Goal: Transaction & Acquisition: Purchase product/service

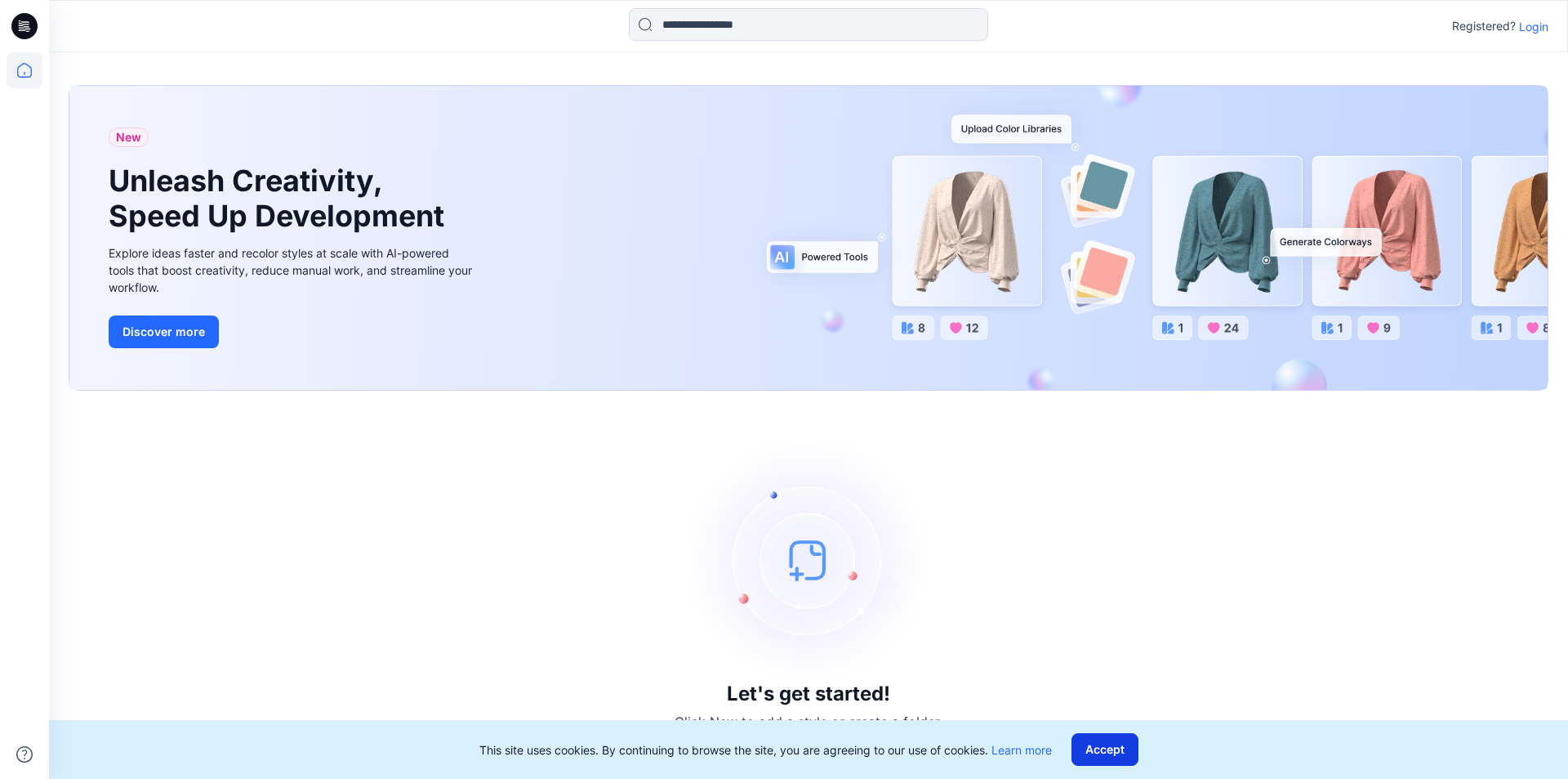
click at [1100, 751] on button "Accept" at bounding box center [1105, 749] width 67 height 33
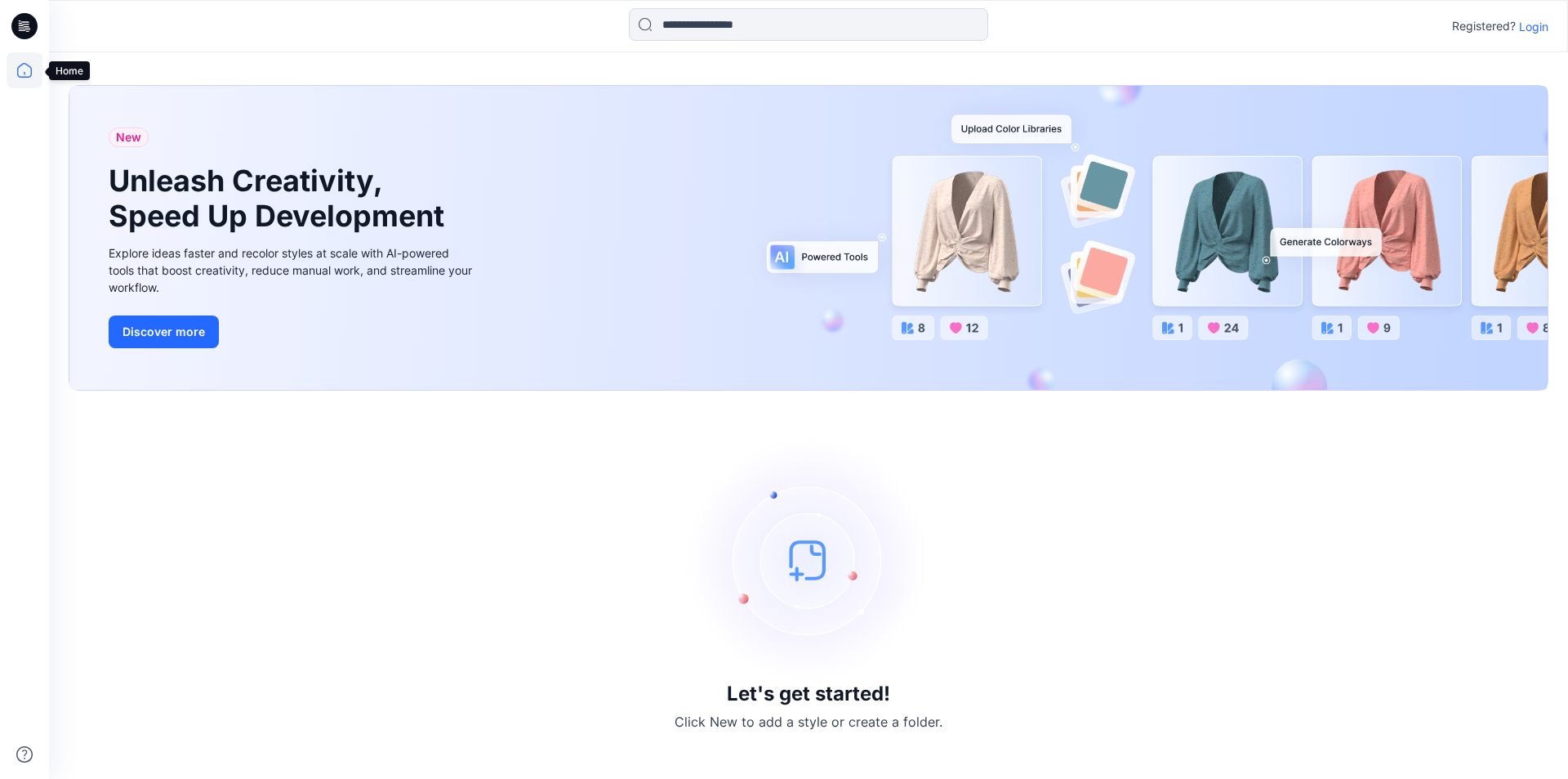
click at [37, 66] on icon at bounding box center [24, 70] width 36 height 36
click at [21, 72] on icon at bounding box center [24, 70] width 36 height 36
click at [1536, 25] on p "Login" at bounding box center [1533, 27] width 29 height 18
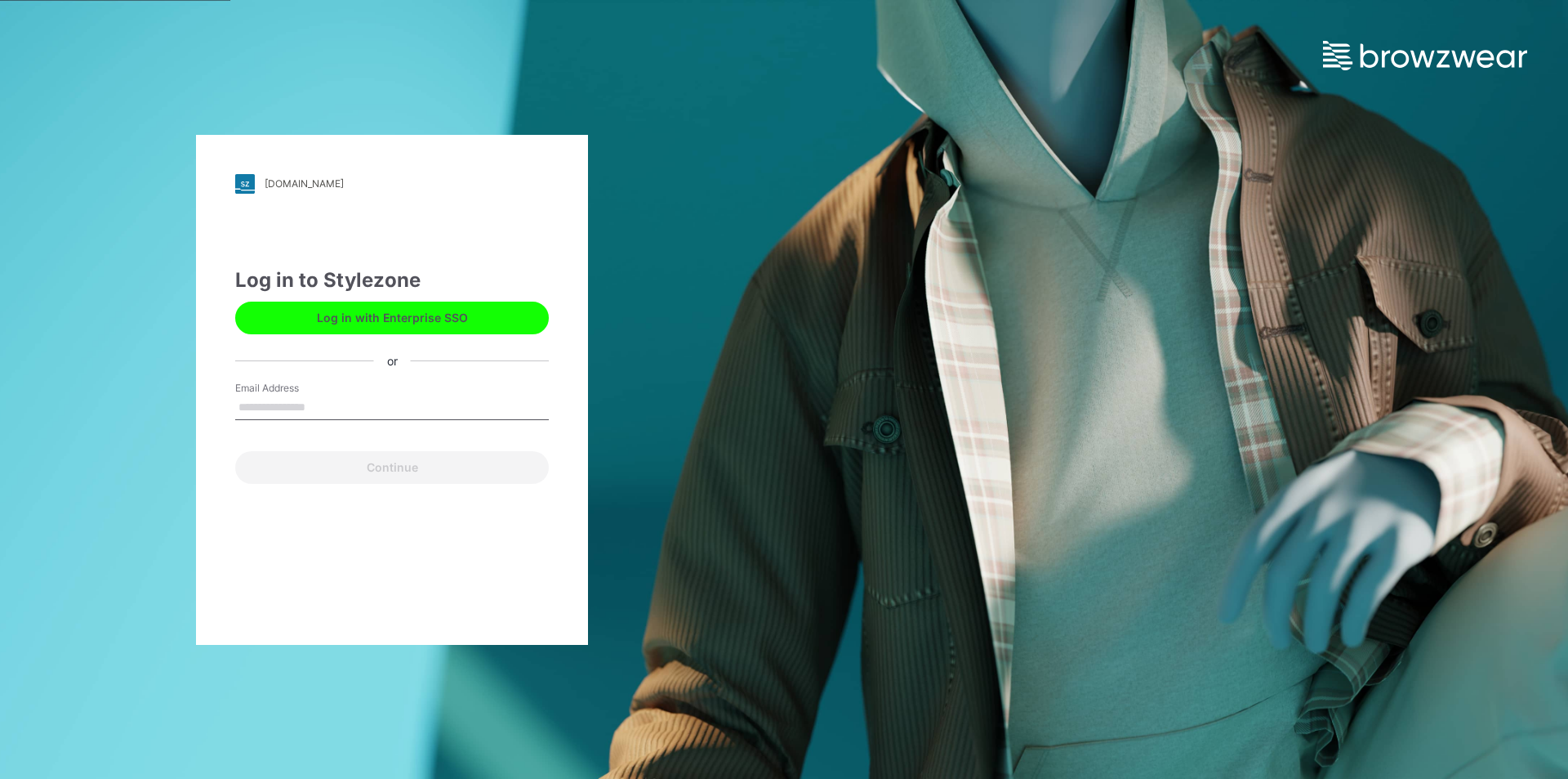
click at [349, 403] on input "Email Address" at bounding box center [392, 407] width 313 height 24
click at [245, 404] on input "Email Address" at bounding box center [392, 407] width 313 height 24
click at [270, 405] on input "Email Address" at bounding box center [392, 407] width 313 height 24
click at [271, 408] on input "Email Address" at bounding box center [392, 407] width 313 height 24
click at [256, 415] on input "Email Address" at bounding box center [392, 407] width 313 height 24
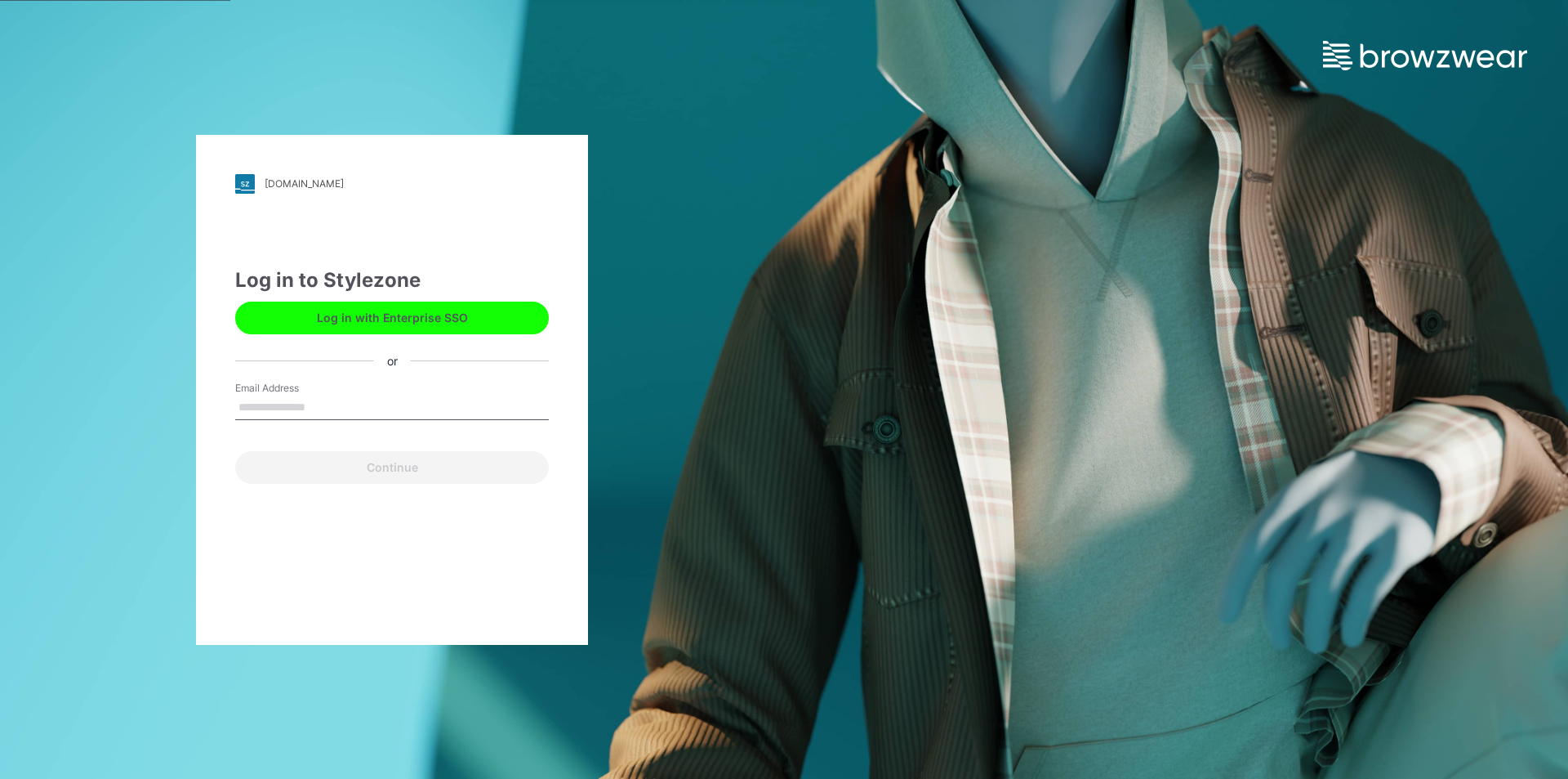
click at [353, 405] on input "Email Address" at bounding box center [392, 407] width 313 height 24
click at [291, 400] on input "Email Address" at bounding box center [392, 407] width 313 height 24
type input "*"
click at [326, 410] on input "Email Address" at bounding box center [392, 407] width 313 height 24
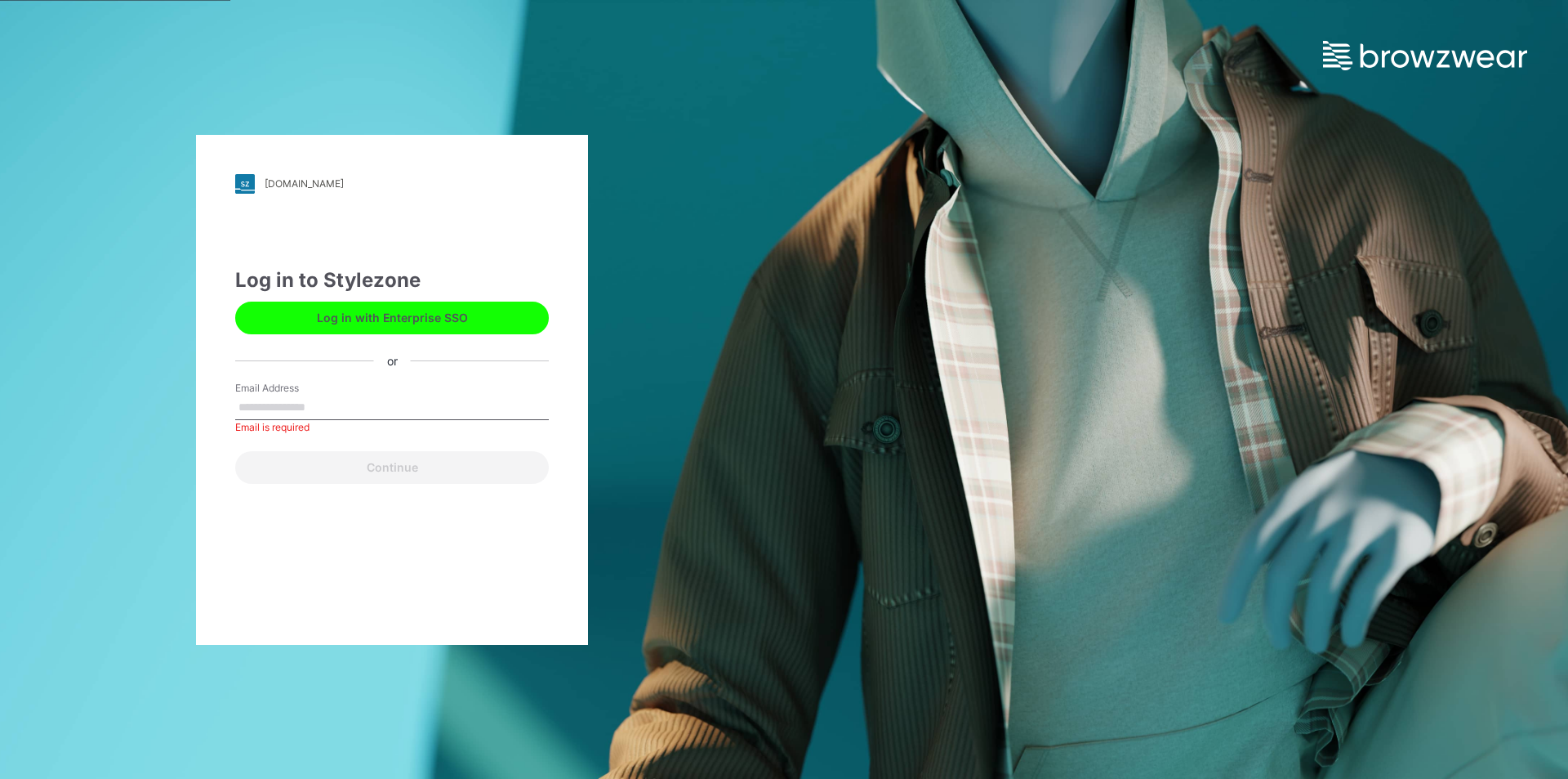
paste input "**********"
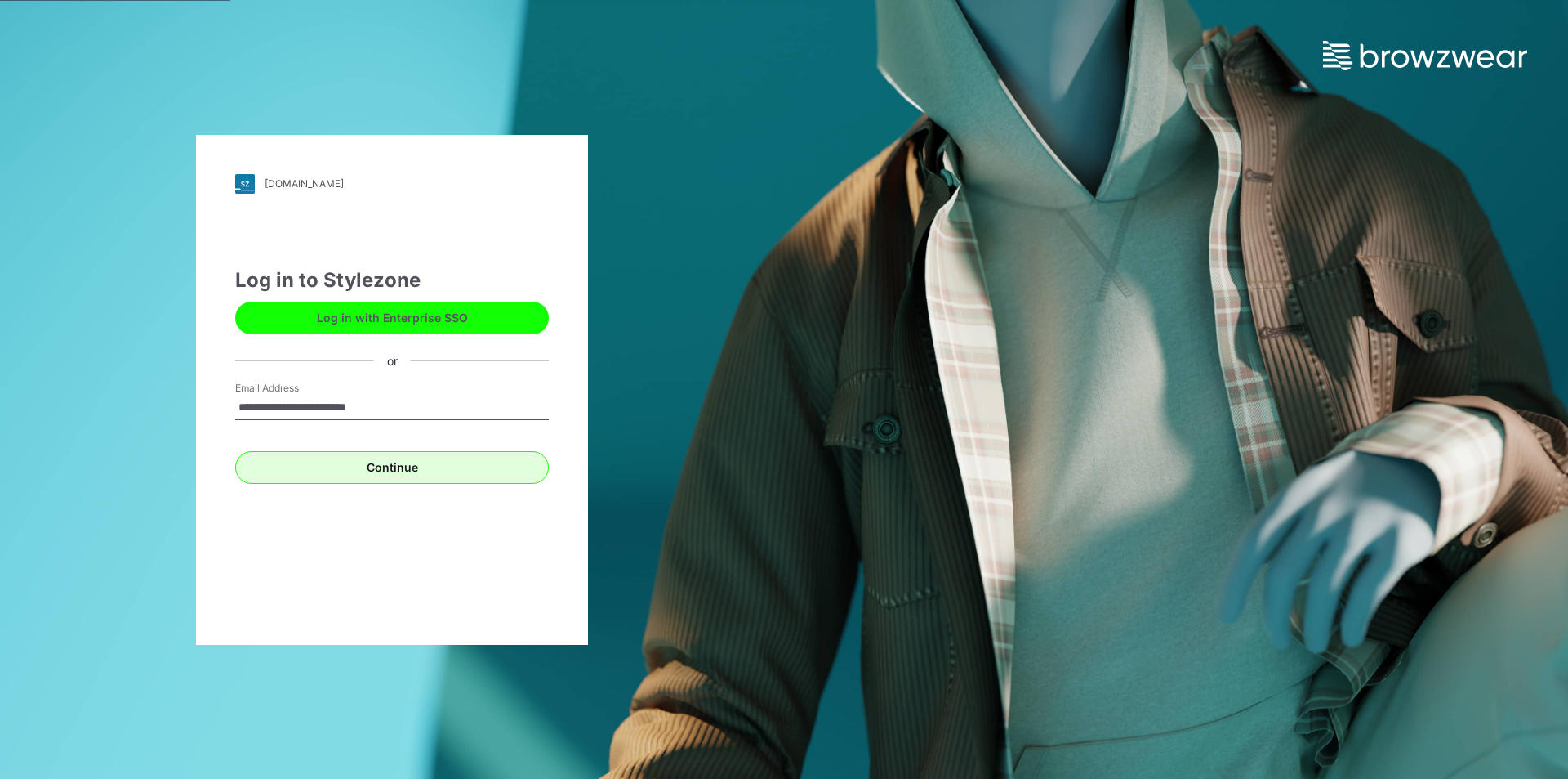
type input "**********"
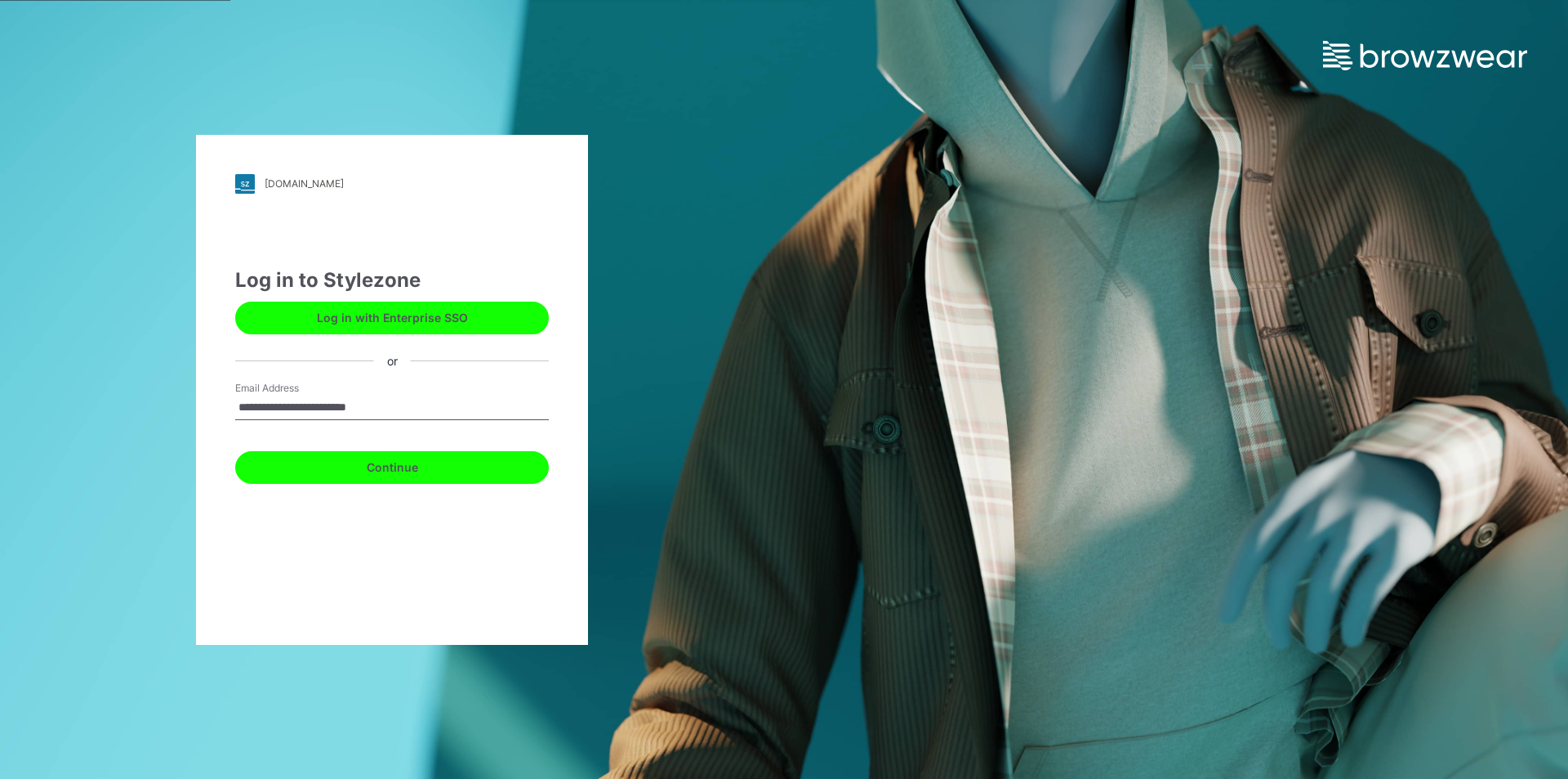
click at [391, 479] on button "Continue" at bounding box center [392, 467] width 313 height 33
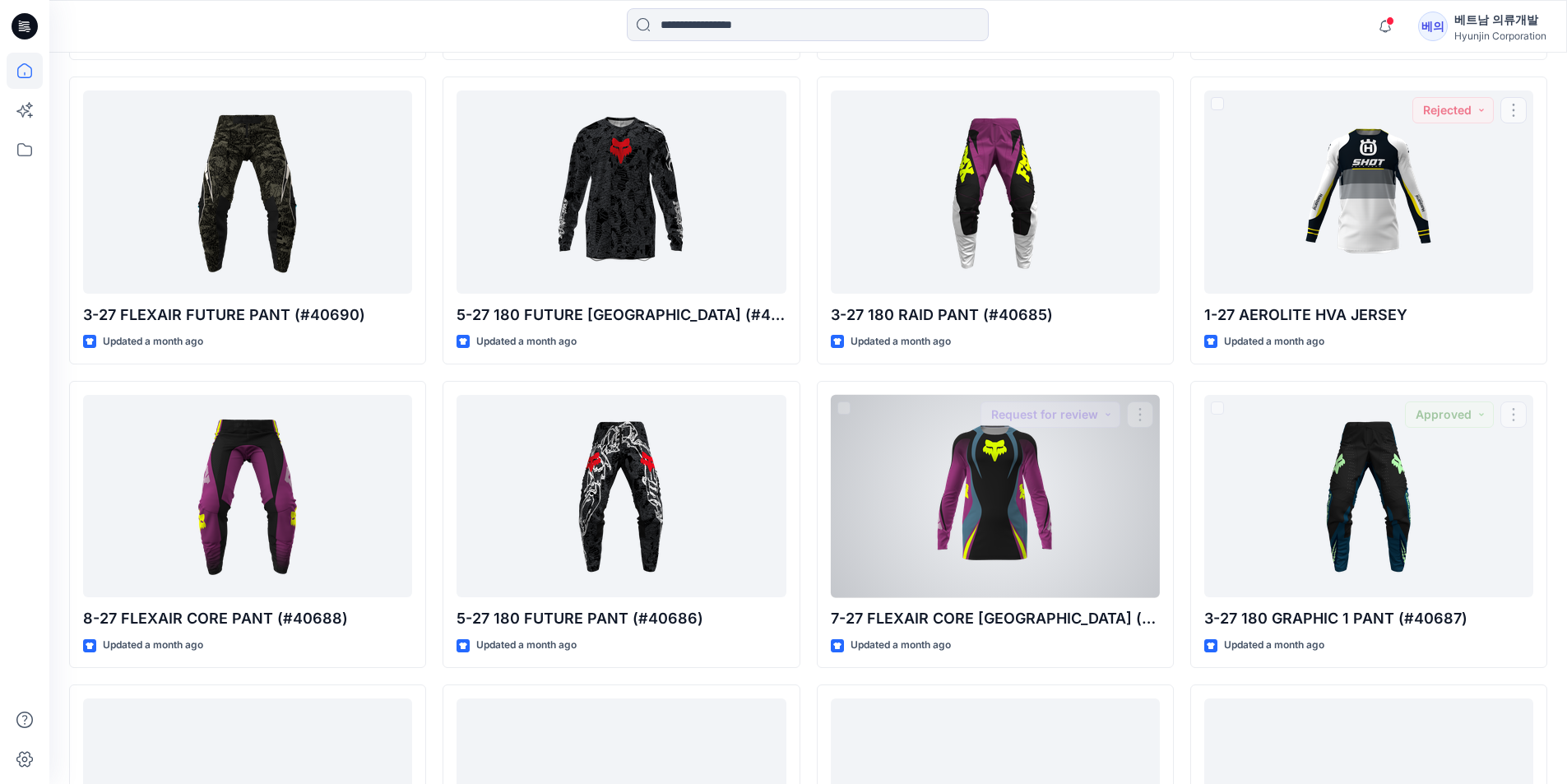
scroll to position [4402, 0]
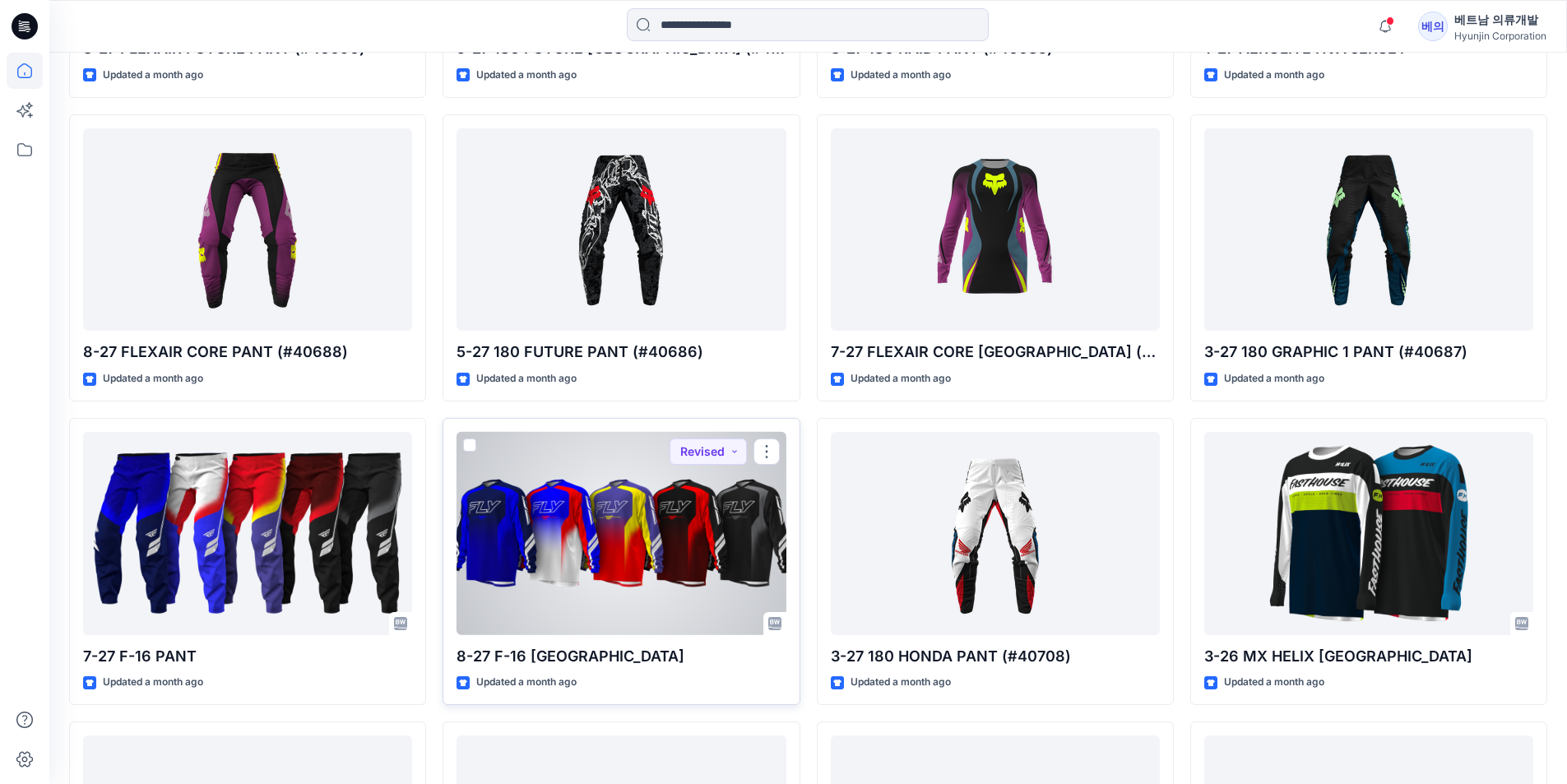
click at [662, 458] on div at bounding box center [621, 533] width 329 height 203
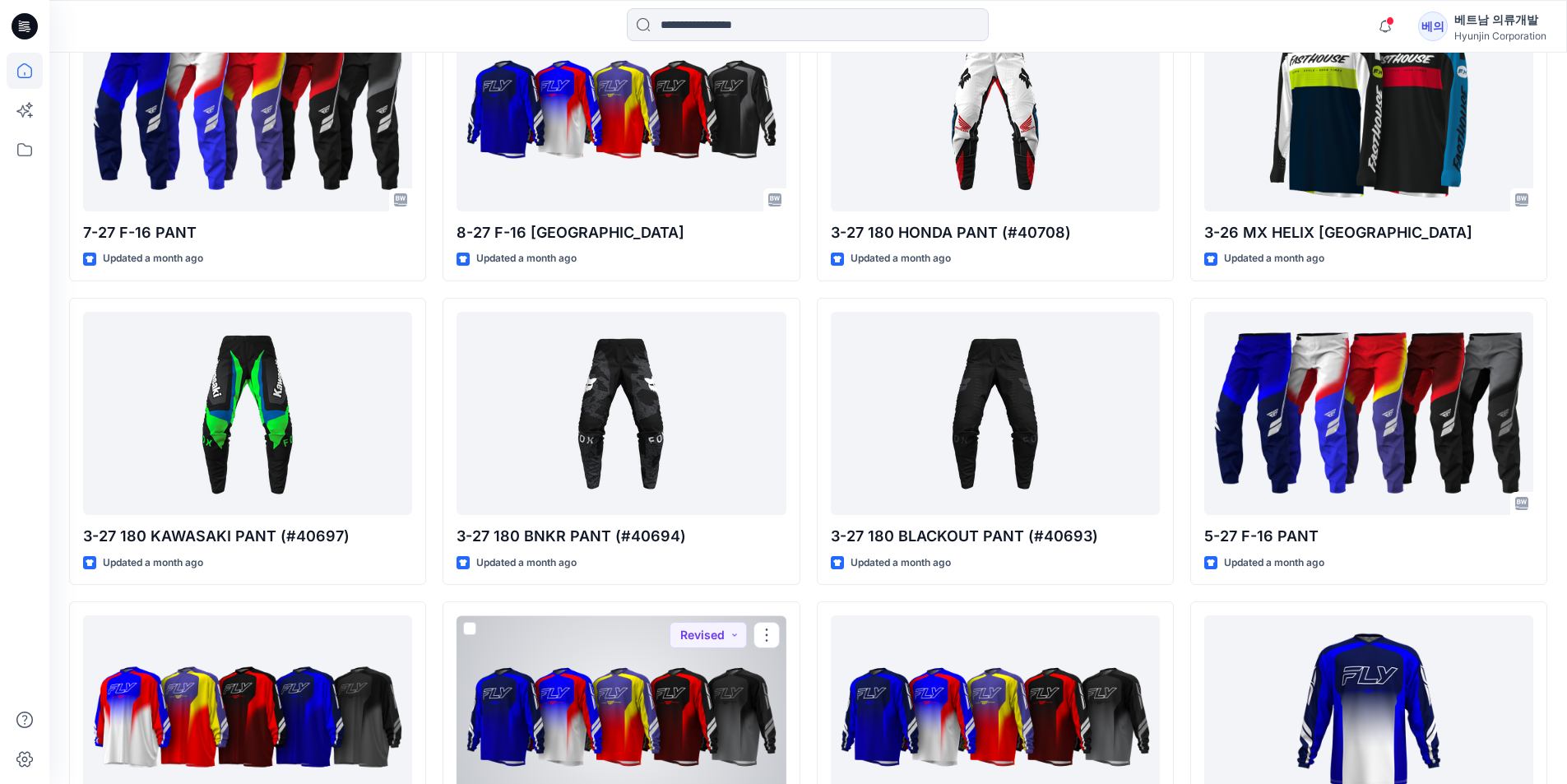
scroll to position [4496, 0]
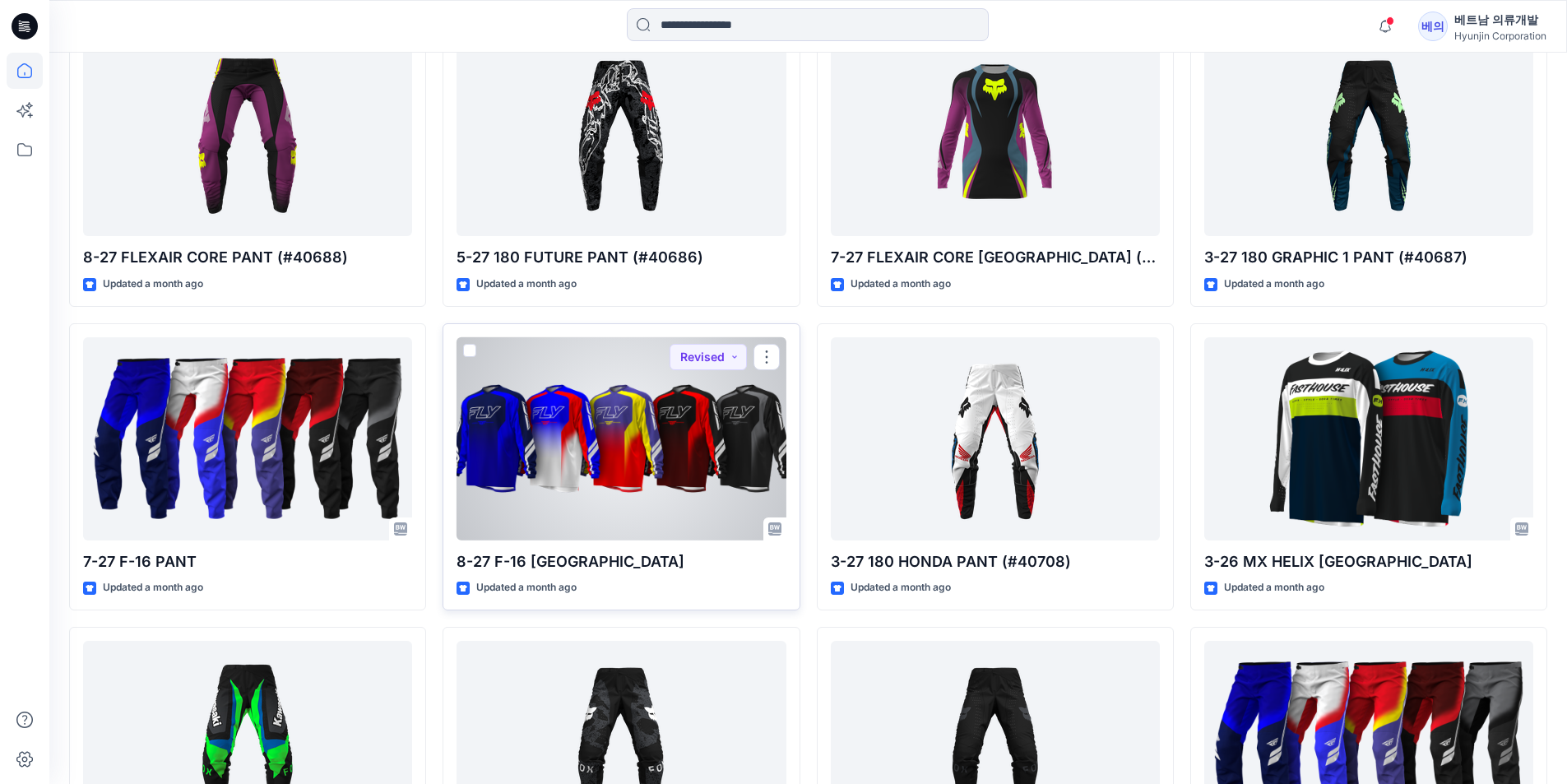
click at [579, 445] on div at bounding box center [621, 439] width 329 height 203
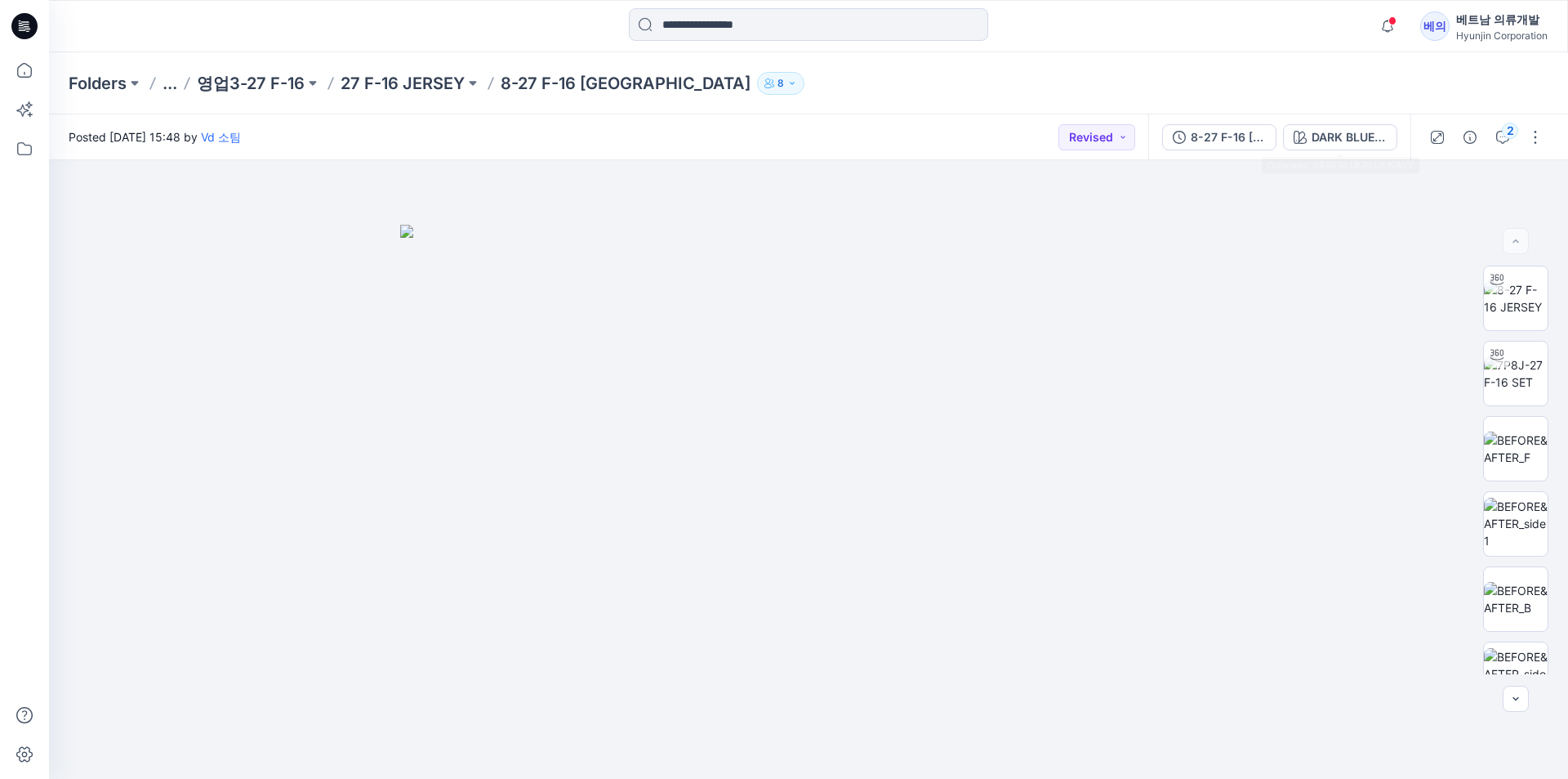
click at [1410, 135] on div "8-27 F-16 JERSEY DARK BLUE/BLUE/NAVY" at bounding box center [1280, 137] width 263 height 46
click at [1394, 141] on button "DARK BLUE/BLUE/NAVY" at bounding box center [1340, 137] width 114 height 26
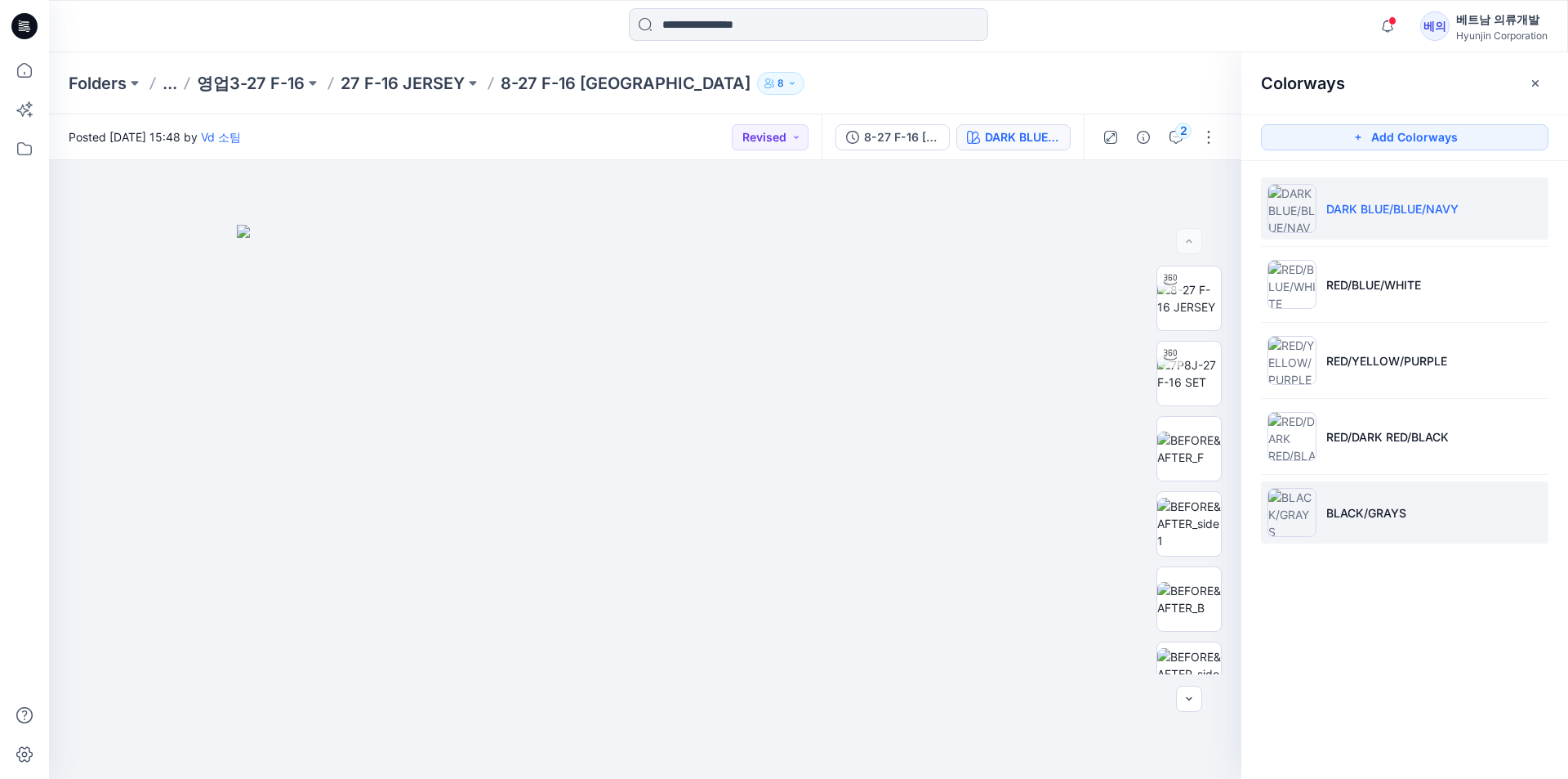
click at [1357, 512] on p "BLACK/GRAYS" at bounding box center [1366, 513] width 80 height 18
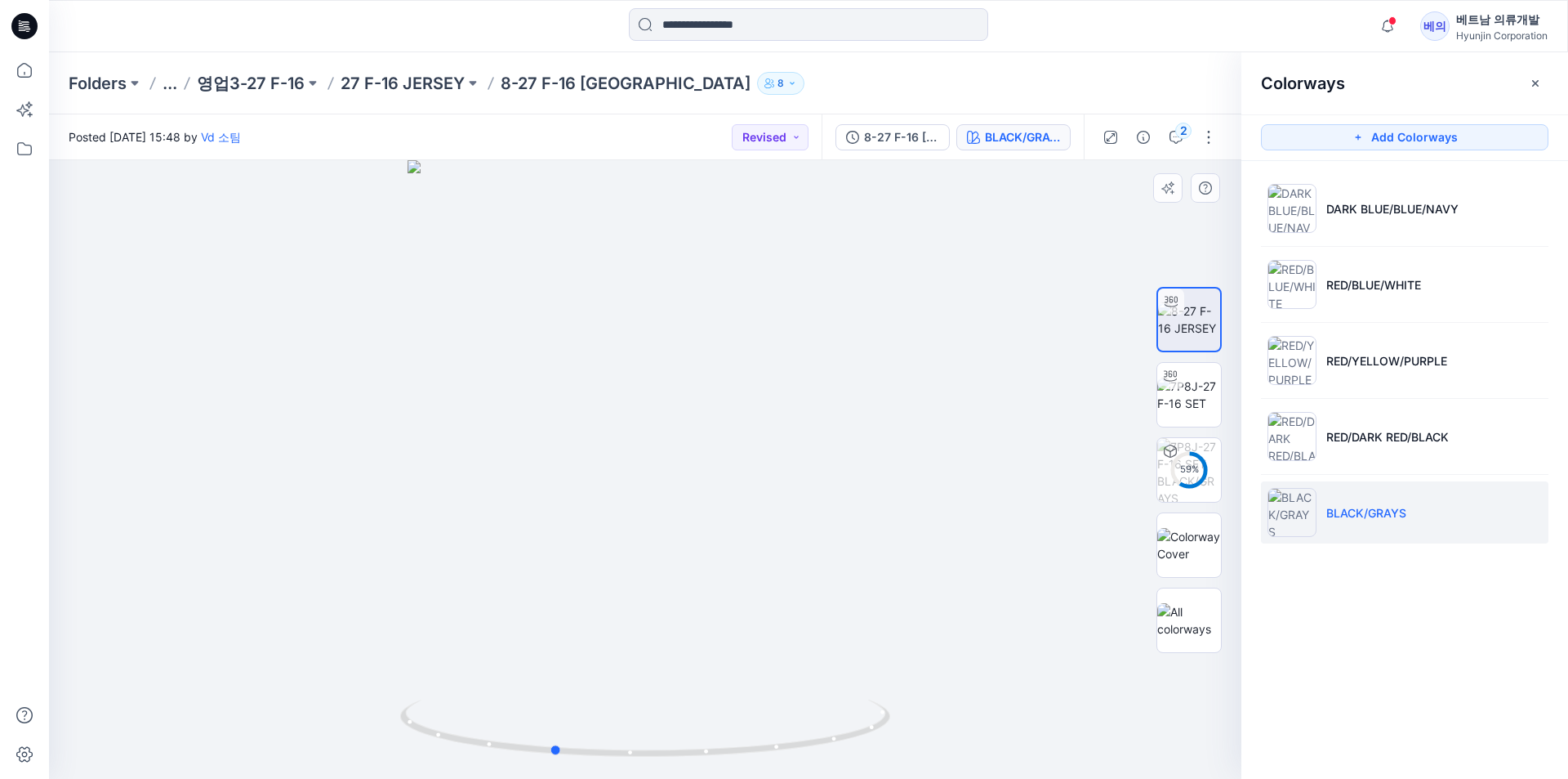
drag, startPoint x: 1042, startPoint y: 524, endPoint x: 954, endPoint y: 554, distance: 93.0
click at [954, 554] on div at bounding box center [645, 470] width 1192 height 619
drag, startPoint x: 640, startPoint y: 550, endPoint x: 844, endPoint y: 524, distance: 205.7
click at [844, 524] on div at bounding box center [645, 470] width 1192 height 619
click at [1196, 334] on img at bounding box center [1189, 319] width 62 height 34
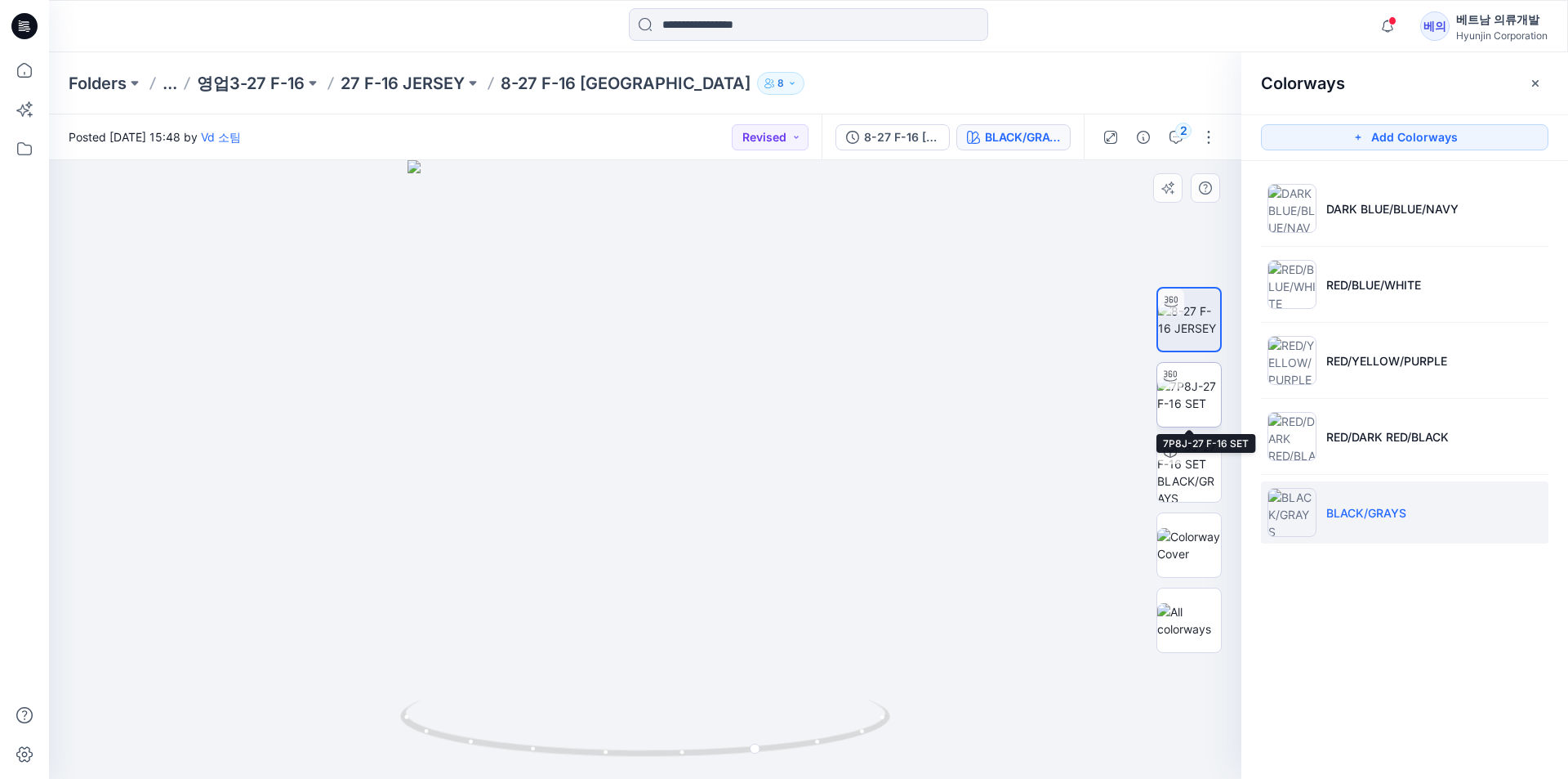
click at [1215, 412] on img at bounding box center [1189, 395] width 63 height 34
drag, startPoint x: 879, startPoint y: 403, endPoint x: 766, endPoint y: 427, distance: 115.5
click at [766, 427] on div at bounding box center [645, 470] width 1192 height 619
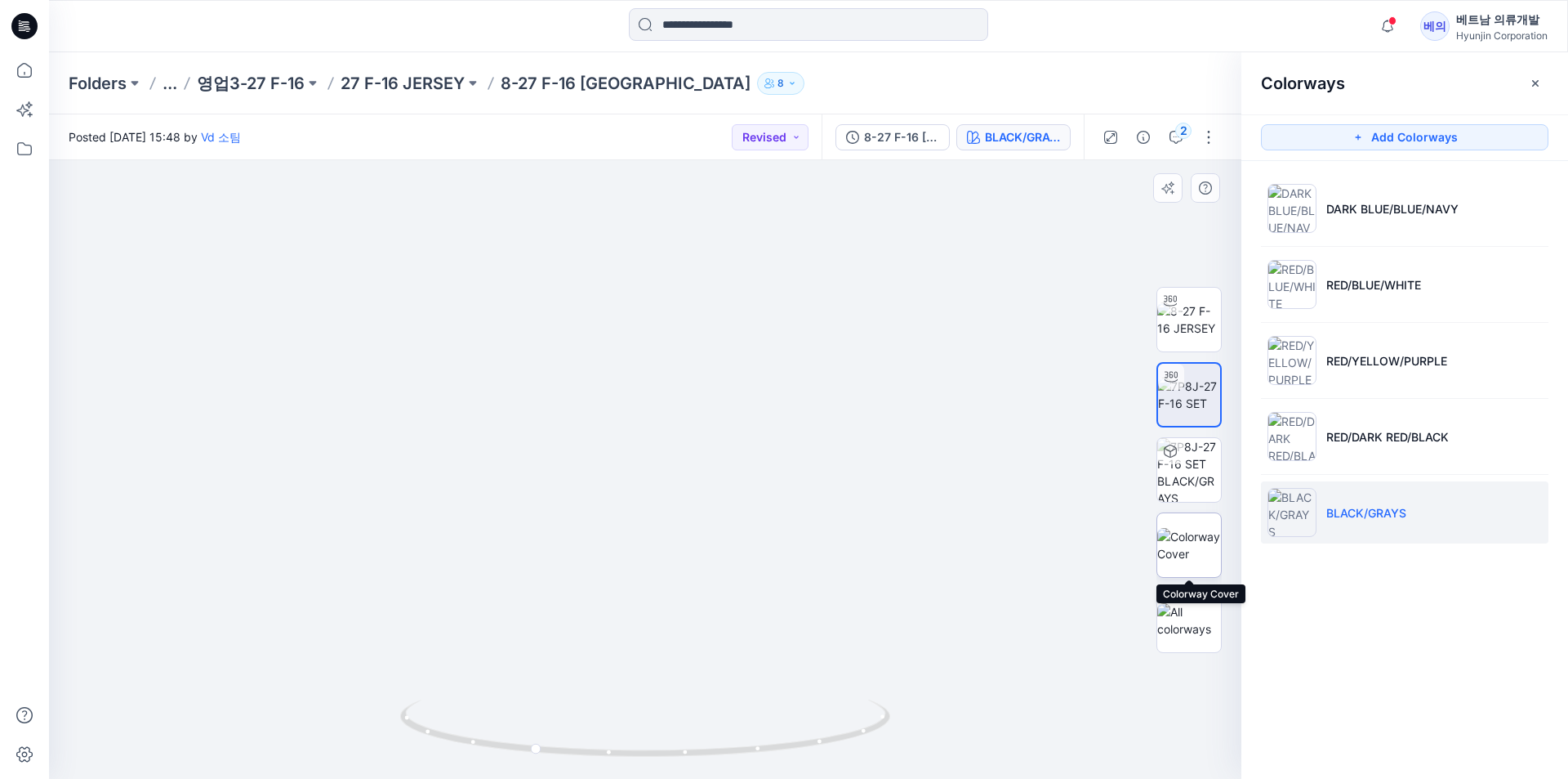
click at [1204, 540] on img at bounding box center [1189, 545] width 63 height 34
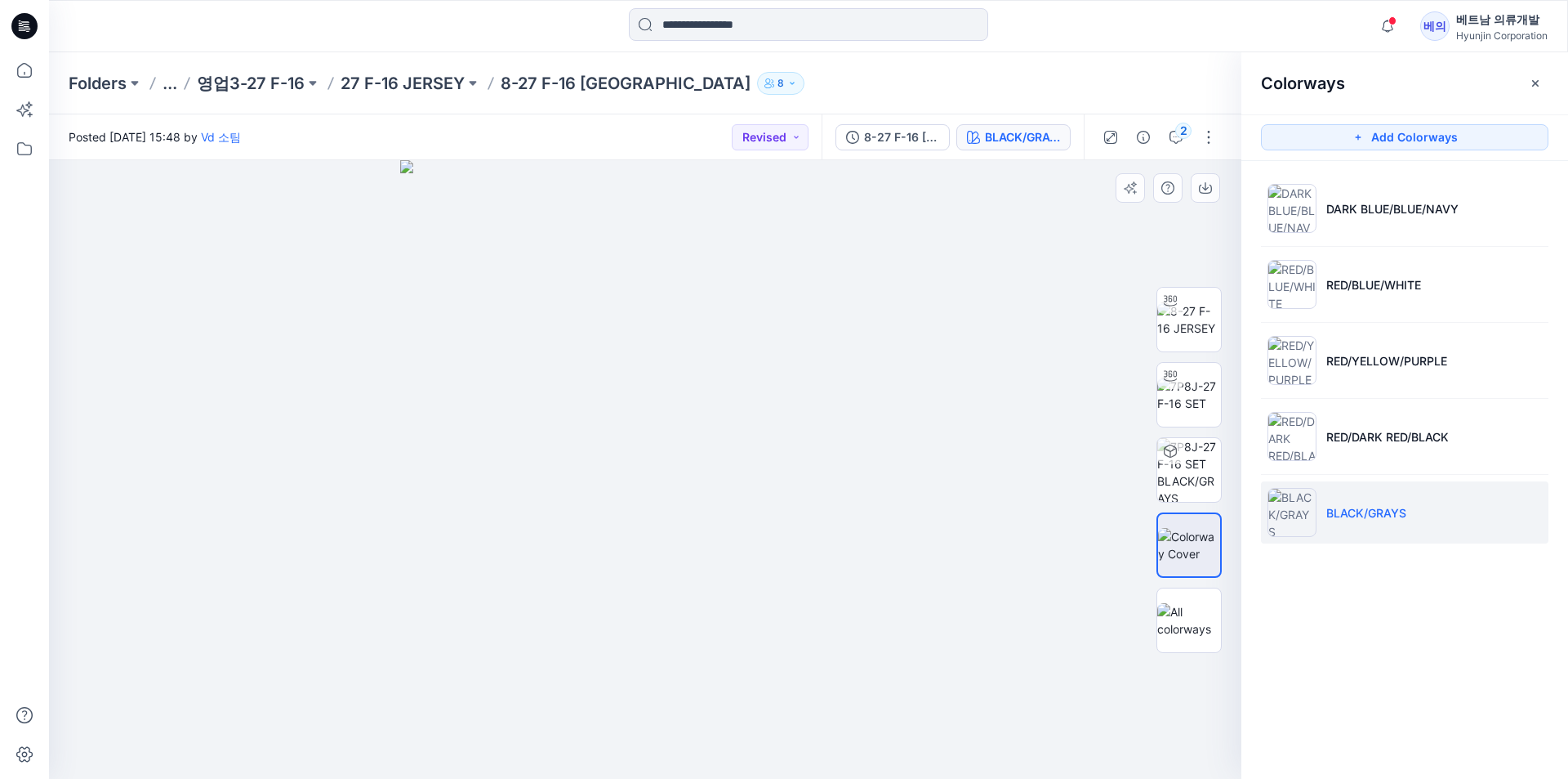
drag, startPoint x: 929, startPoint y: 446, endPoint x: 620, endPoint y: 461, distance: 309.4
click at [620, 461] on div at bounding box center [645, 470] width 1192 height 619
drag, startPoint x: 975, startPoint y: 554, endPoint x: 553, endPoint y: 636, distance: 429.9
click at [553, 636] on div at bounding box center [645, 470] width 1192 height 619
drag, startPoint x: 566, startPoint y: 630, endPoint x: 611, endPoint y: 626, distance: 45.2
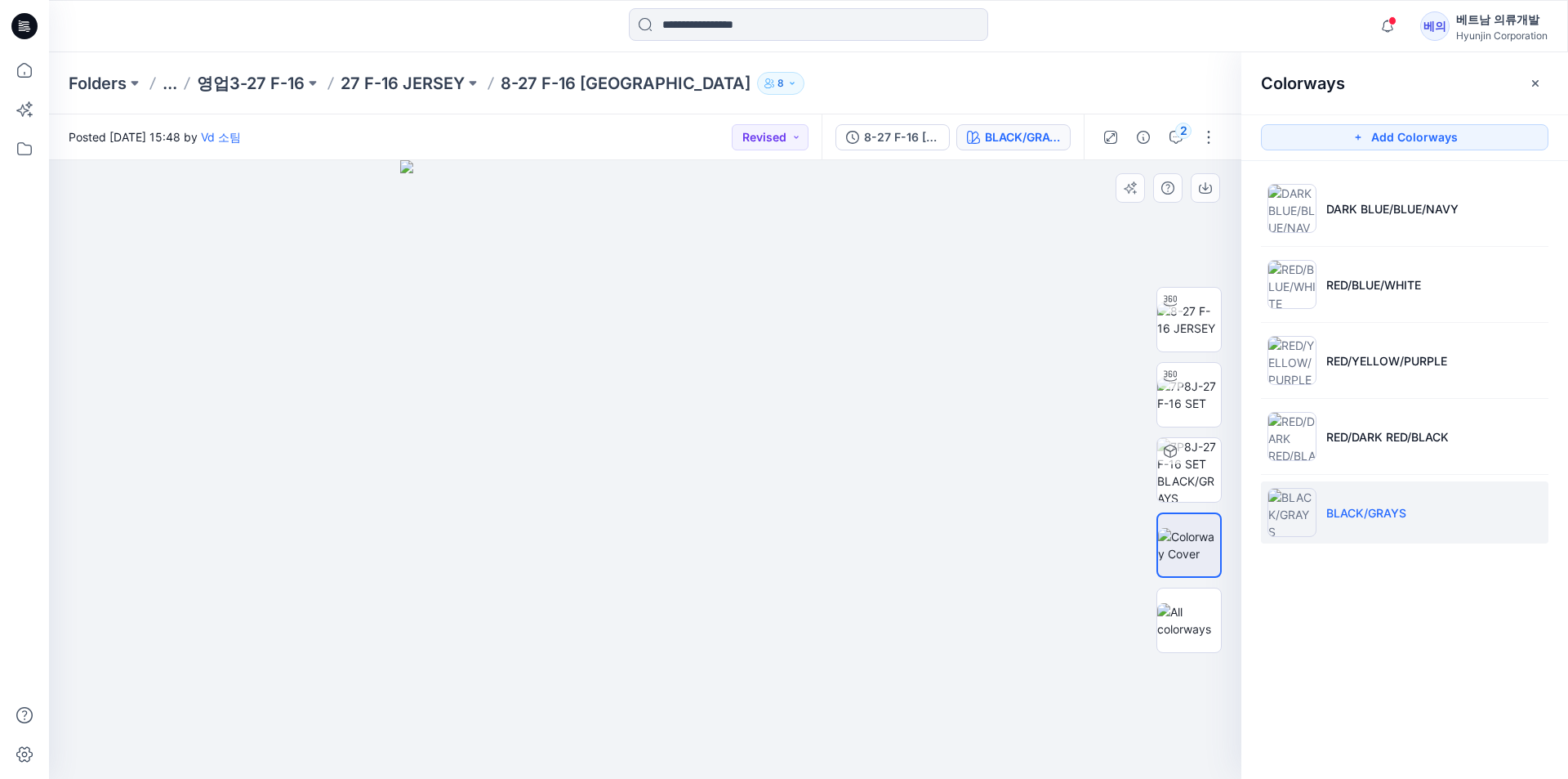
click at [579, 630] on img at bounding box center [645, 470] width 490 height 619
click at [1205, 478] on img at bounding box center [1189, 470] width 63 height 63
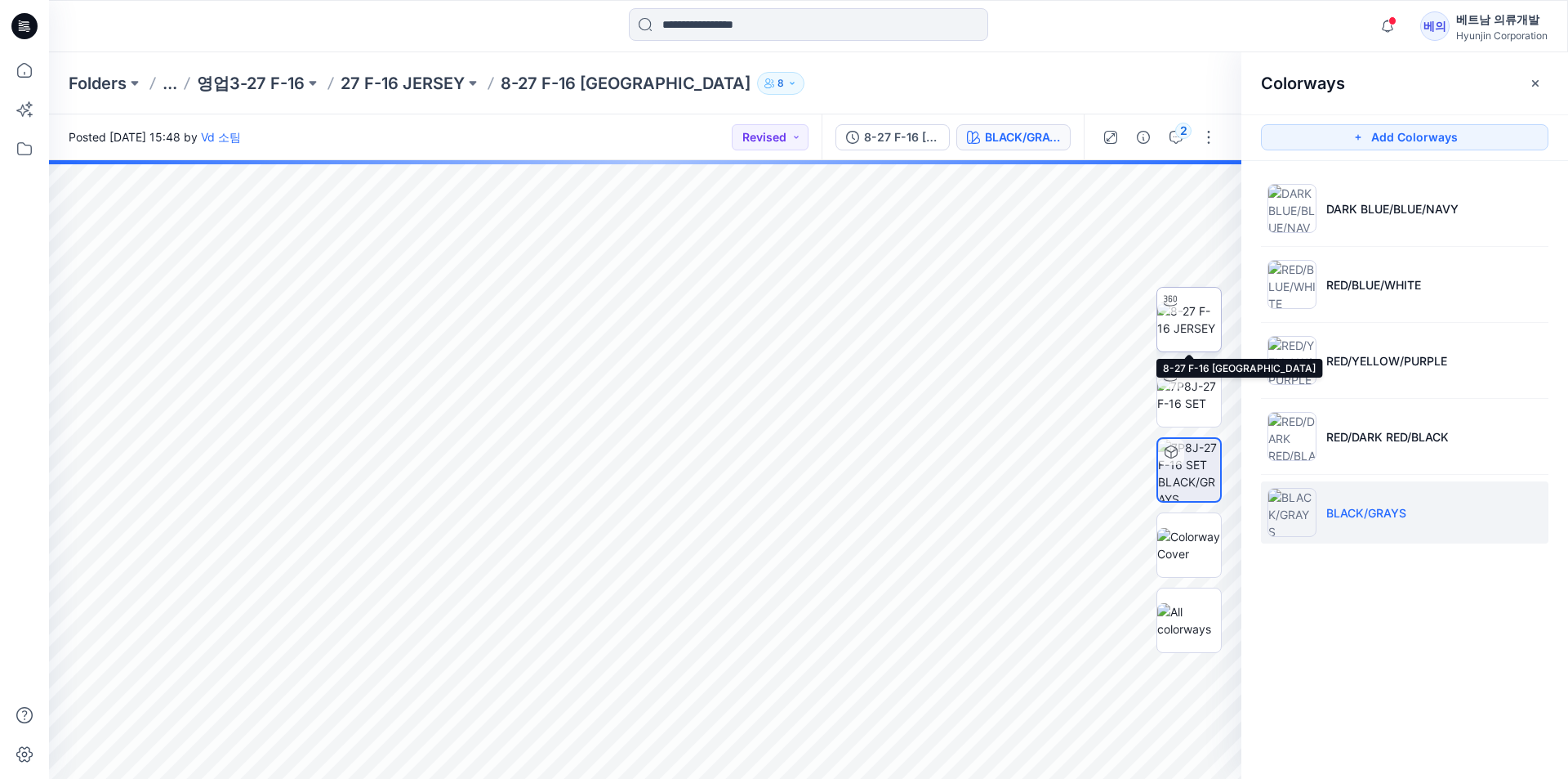
click at [1211, 322] on img at bounding box center [1189, 319] width 63 height 34
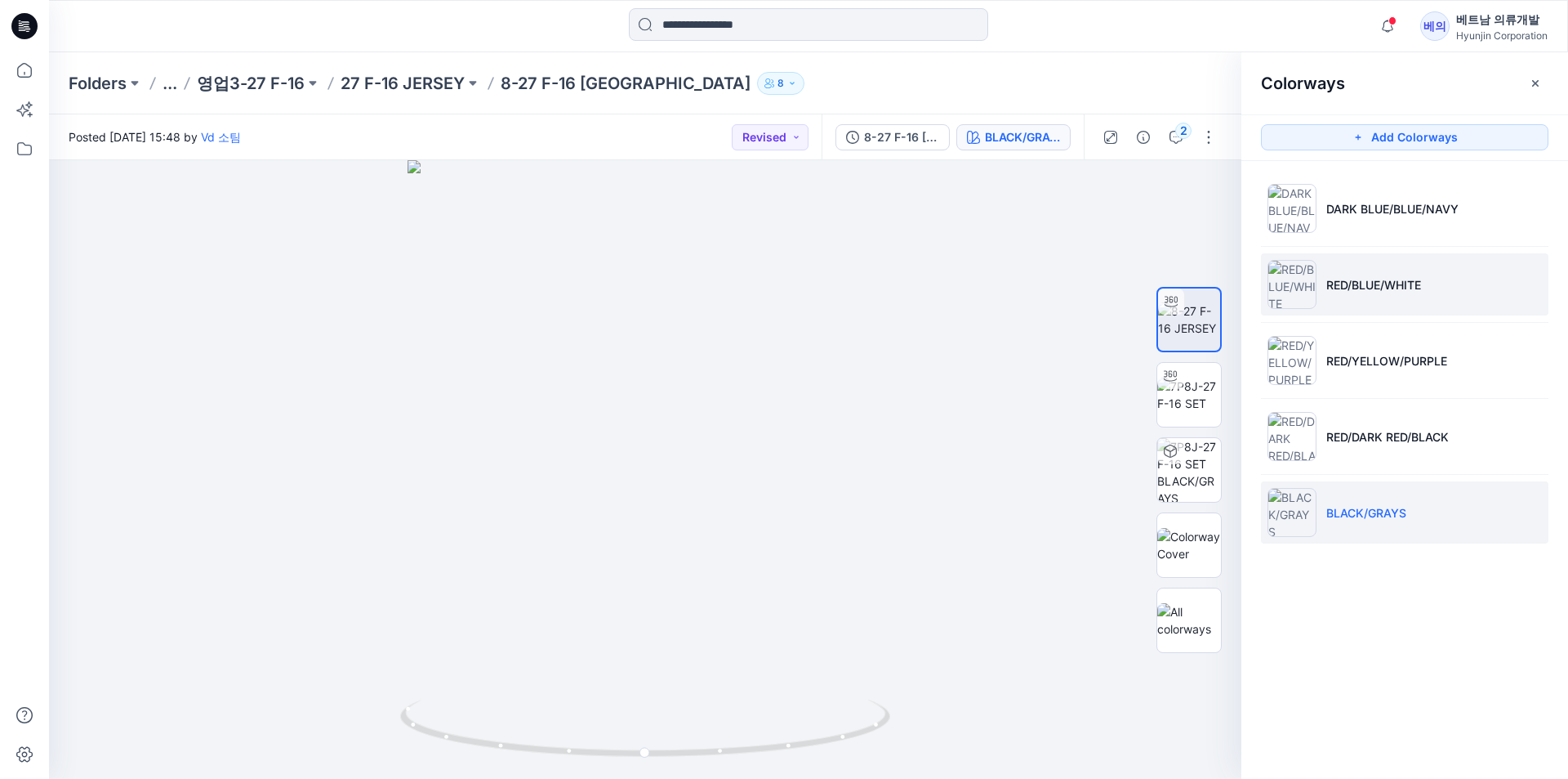
click at [1316, 287] on li "RED/BLUE/WHITE" at bounding box center [1405, 284] width 288 height 62
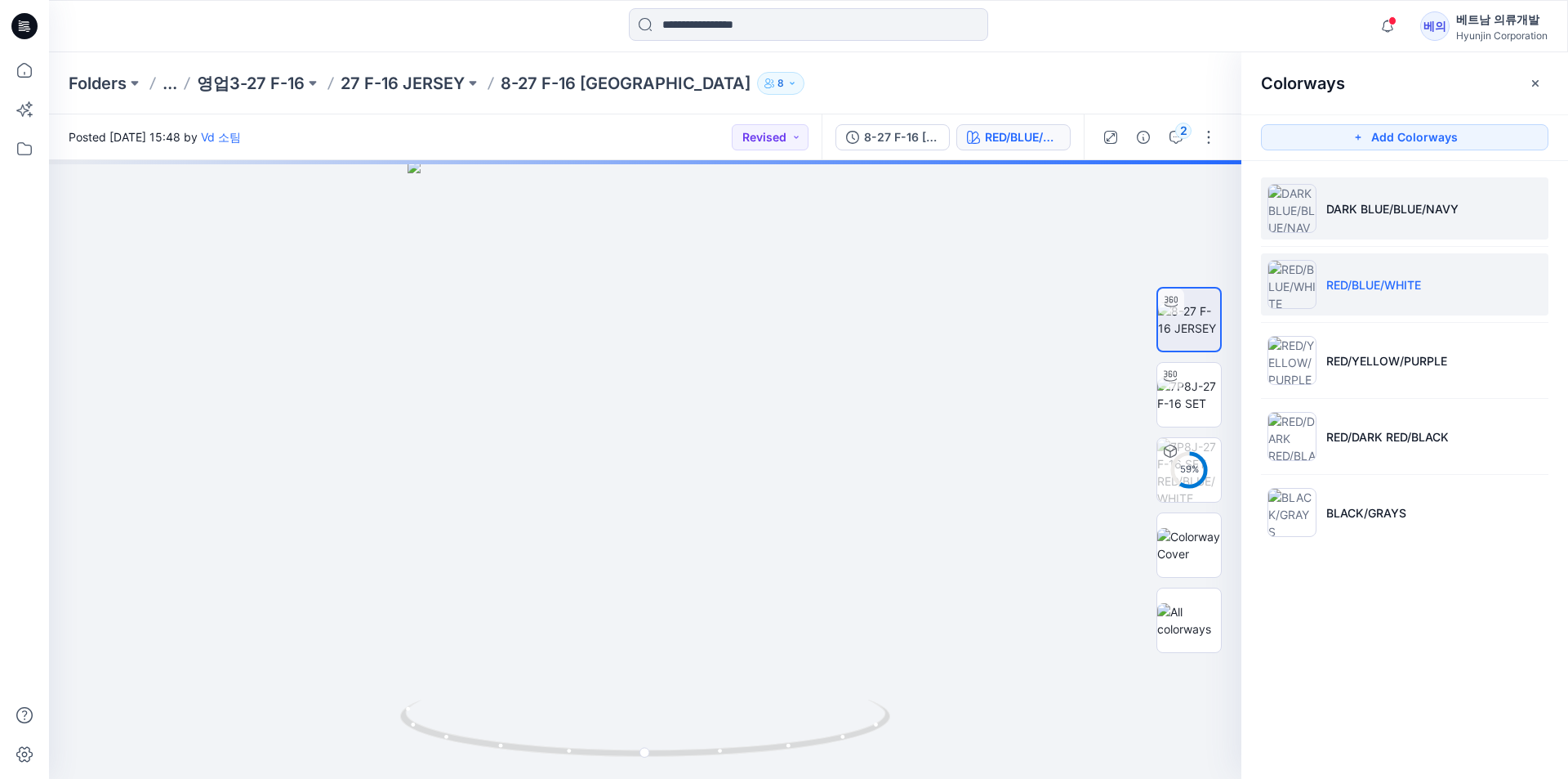
click at [1303, 222] on img at bounding box center [1292, 208] width 49 height 49
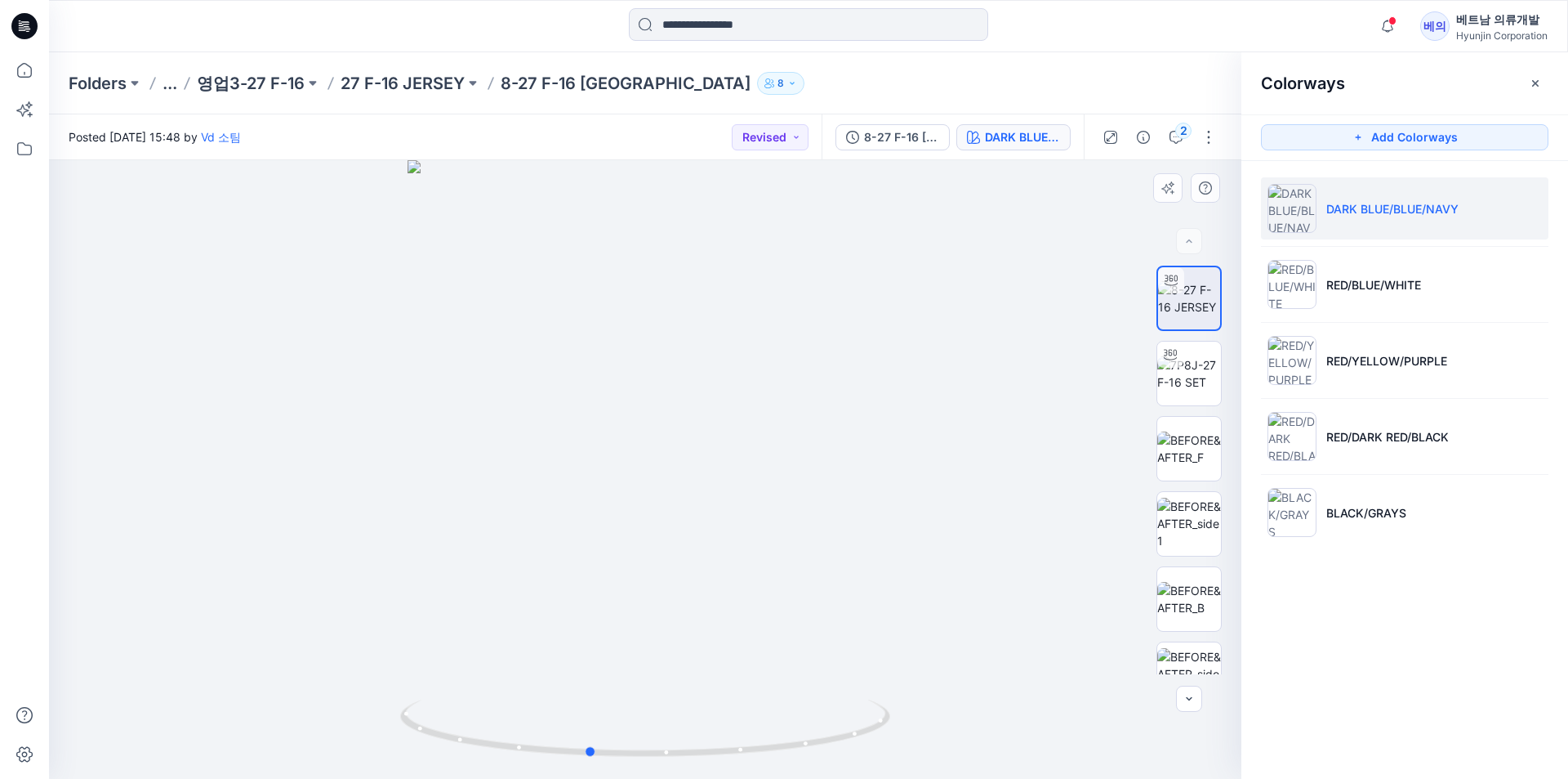
drag, startPoint x: 732, startPoint y: 400, endPoint x: 675, endPoint y: 425, distance: 62.2
click at [675, 425] on div at bounding box center [645, 470] width 1192 height 619
click at [1362, 528] on li "BLACK/GRAYS" at bounding box center [1405, 512] width 288 height 62
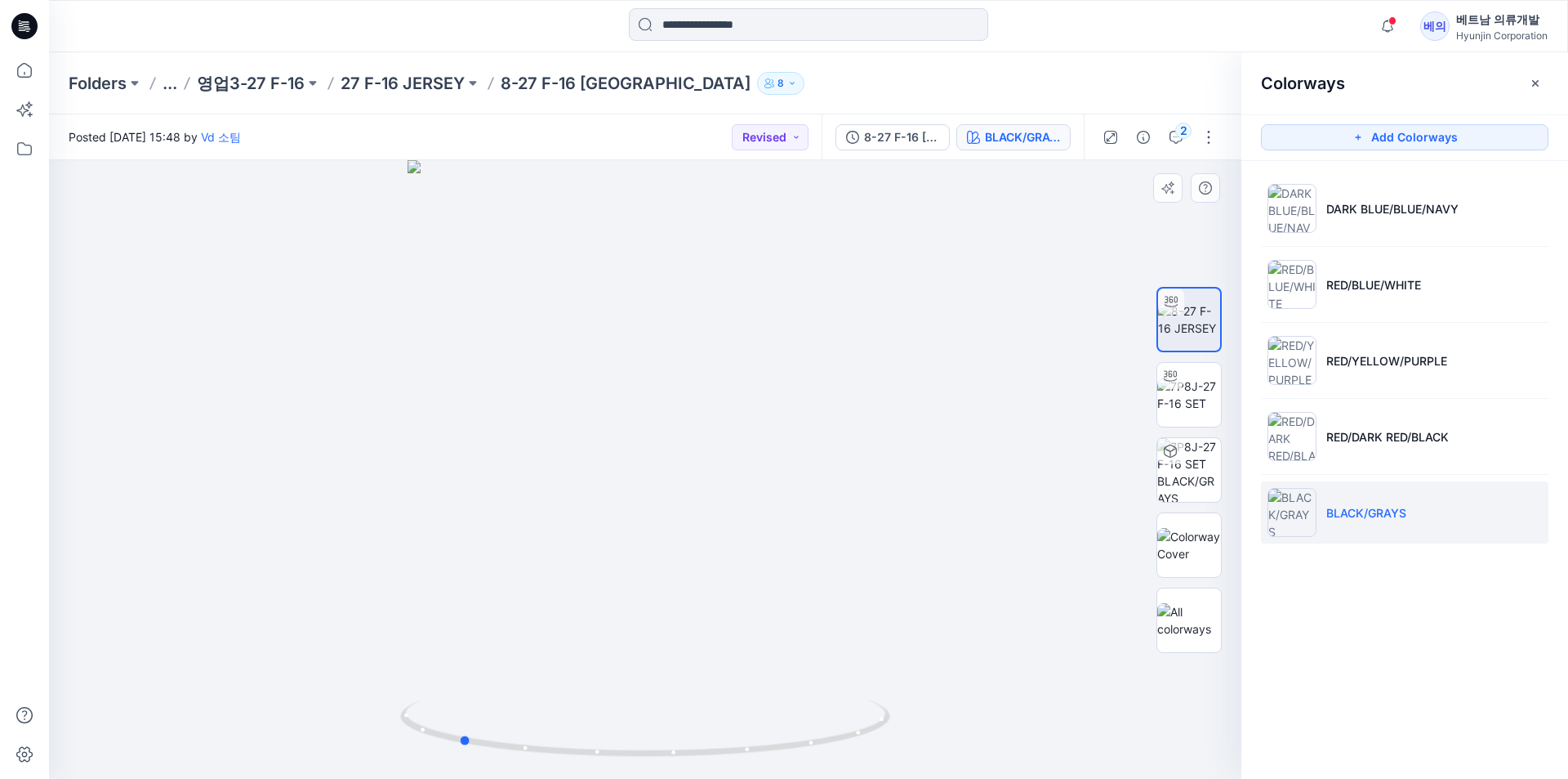
drag, startPoint x: 850, startPoint y: 495, endPoint x: 668, endPoint y: 545, distance: 188.7
click at [668, 545] on div at bounding box center [645, 470] width 1192 height 619
drag, startPoint x: 520, startPoint y: 628, endPoint x: 706, endPoint y: 228, distance: 441.1
click at [706, 228] on img at bounding box center [645, 50] width 1149 height 1457
drag, startPoint x: 515, startPoint y: 488, endPoint x: 559, endPoint y: 708, distance: 224.4
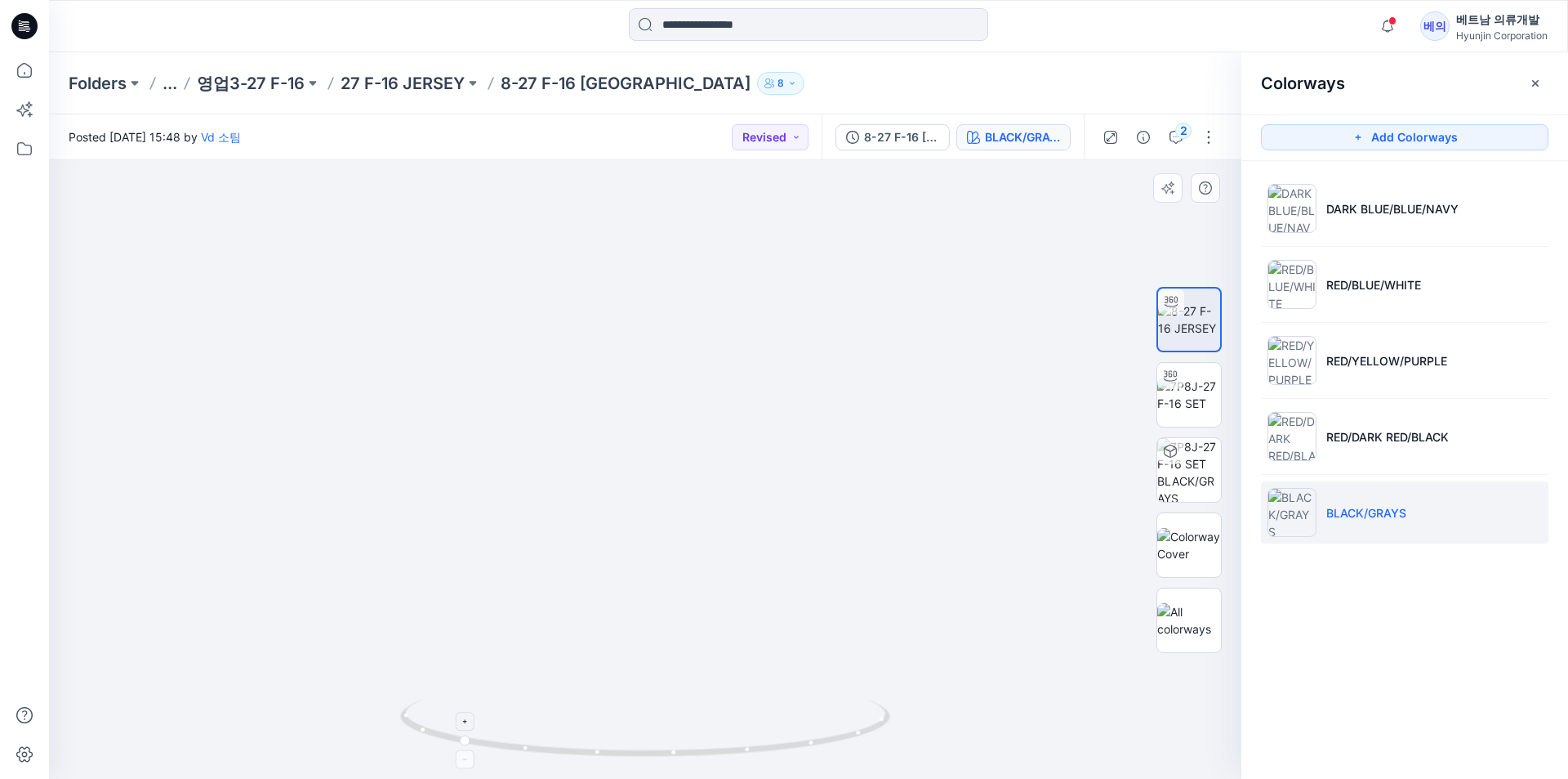
click at [559, 708] on div at bounding box center [645, 470] width 1192 height 619
click at [1339, 204] on p "DARK BLUE/BLUE/NAVY" at bounding box center [1392, 209] width 133 height 18
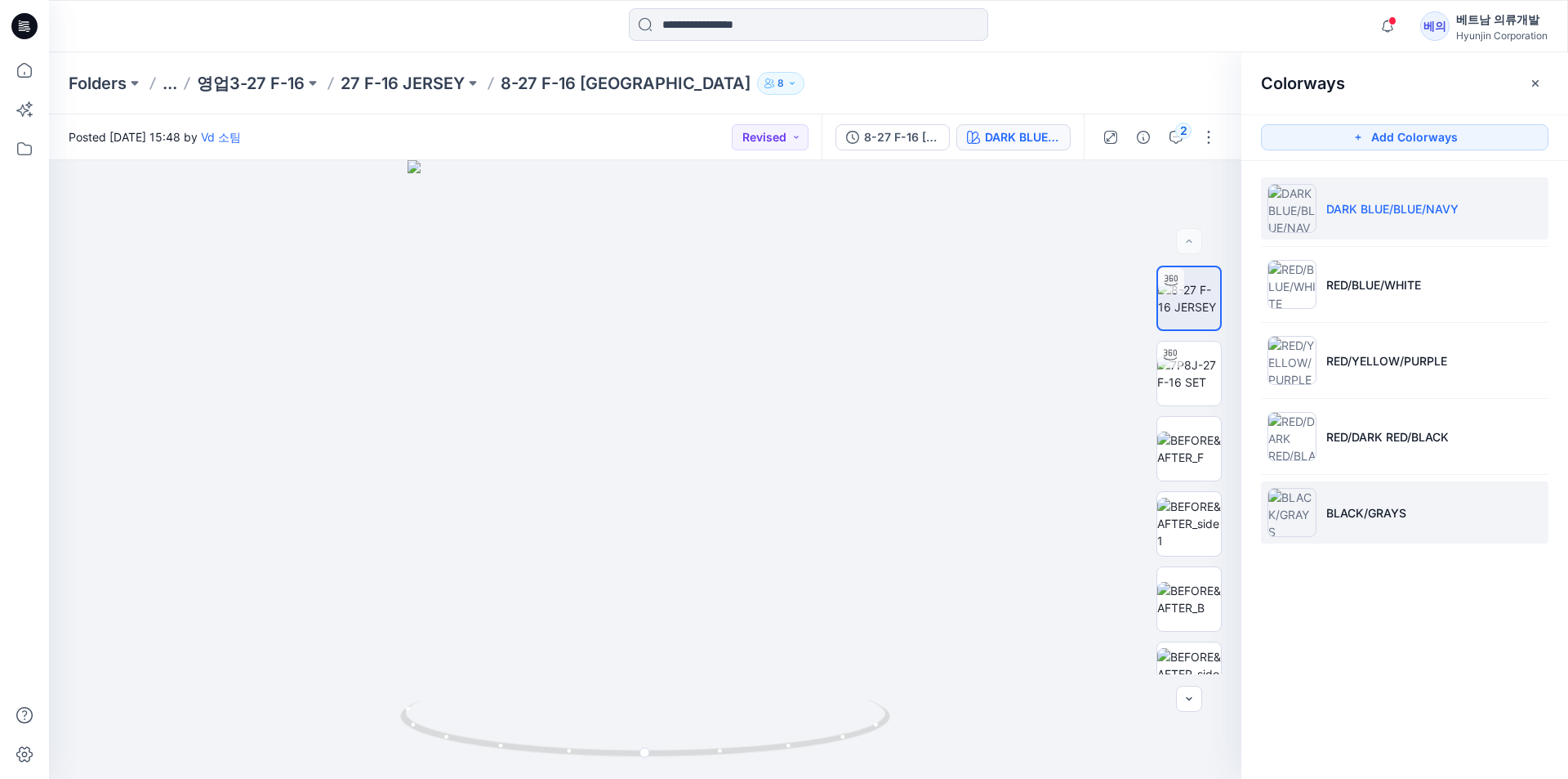
click at [1304, 514] on img at bounding box center [1292, 512] width 49 height 49
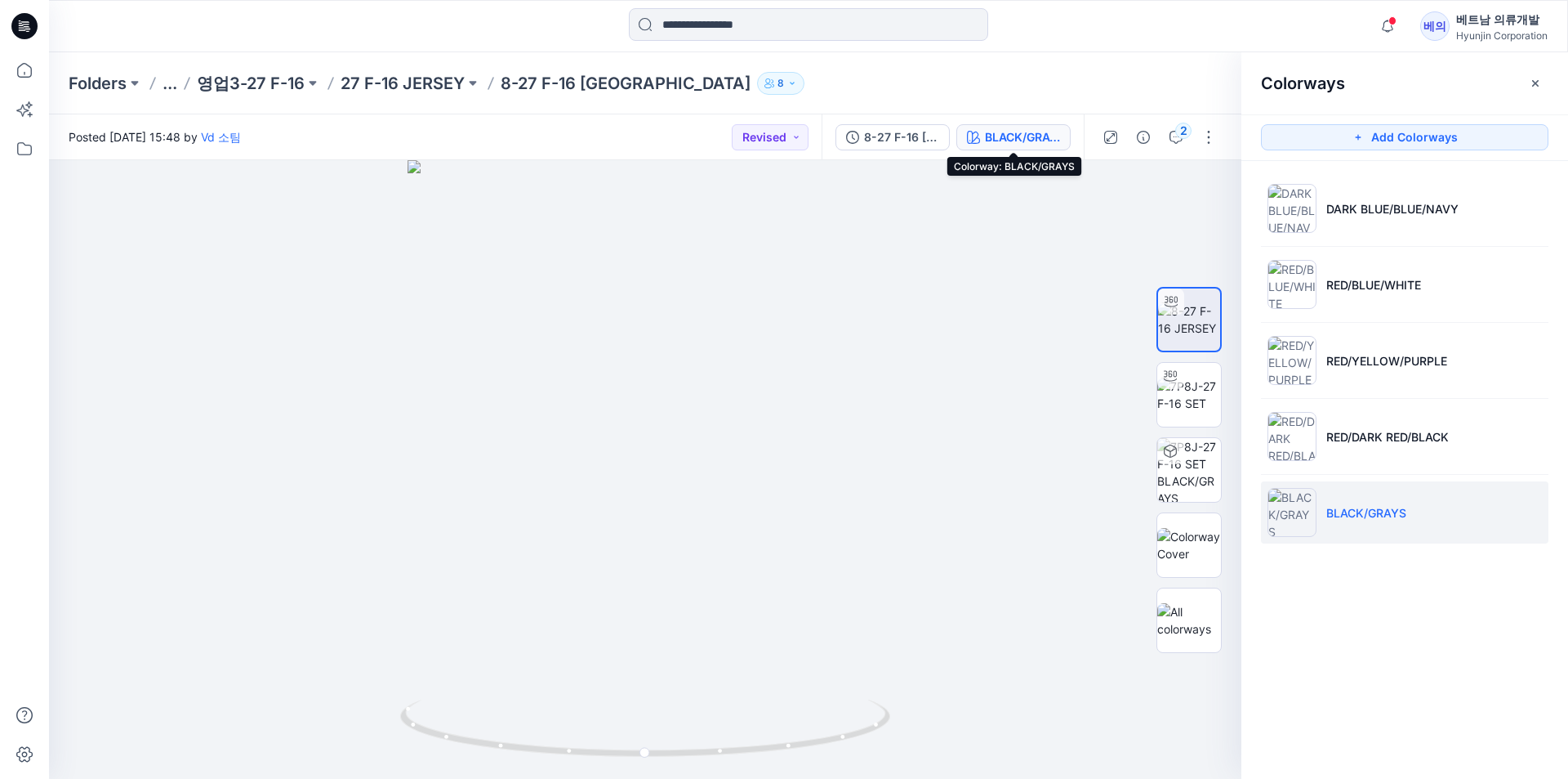
click at [1027, 140] on div "BLACK/GRAYS" at bounding box center [1023, 138] width 75 height 18
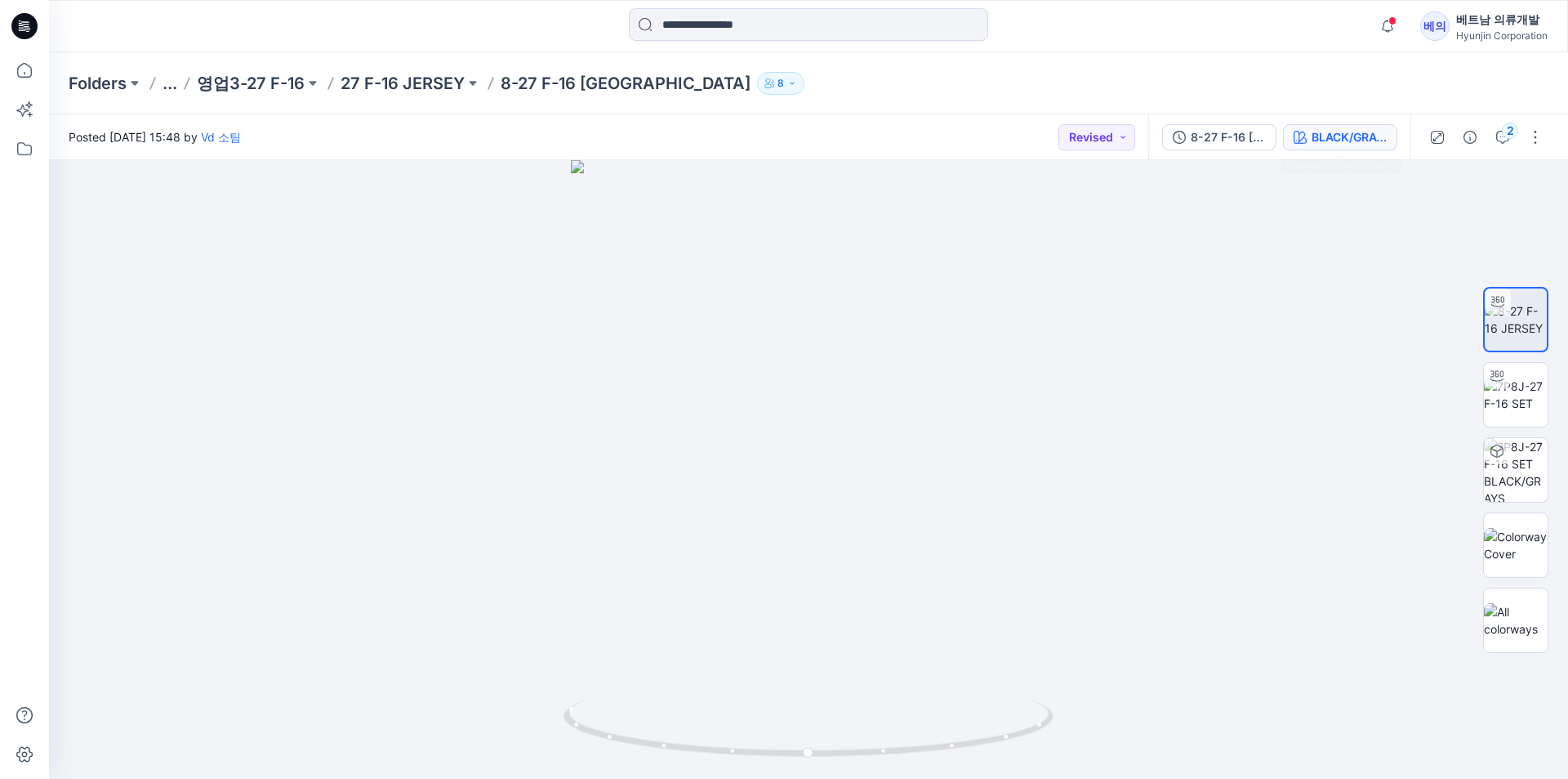
click at [1361, 133] on div "BLACK/GRAYS" at bounding box center [1349, 138] width 75 height 18
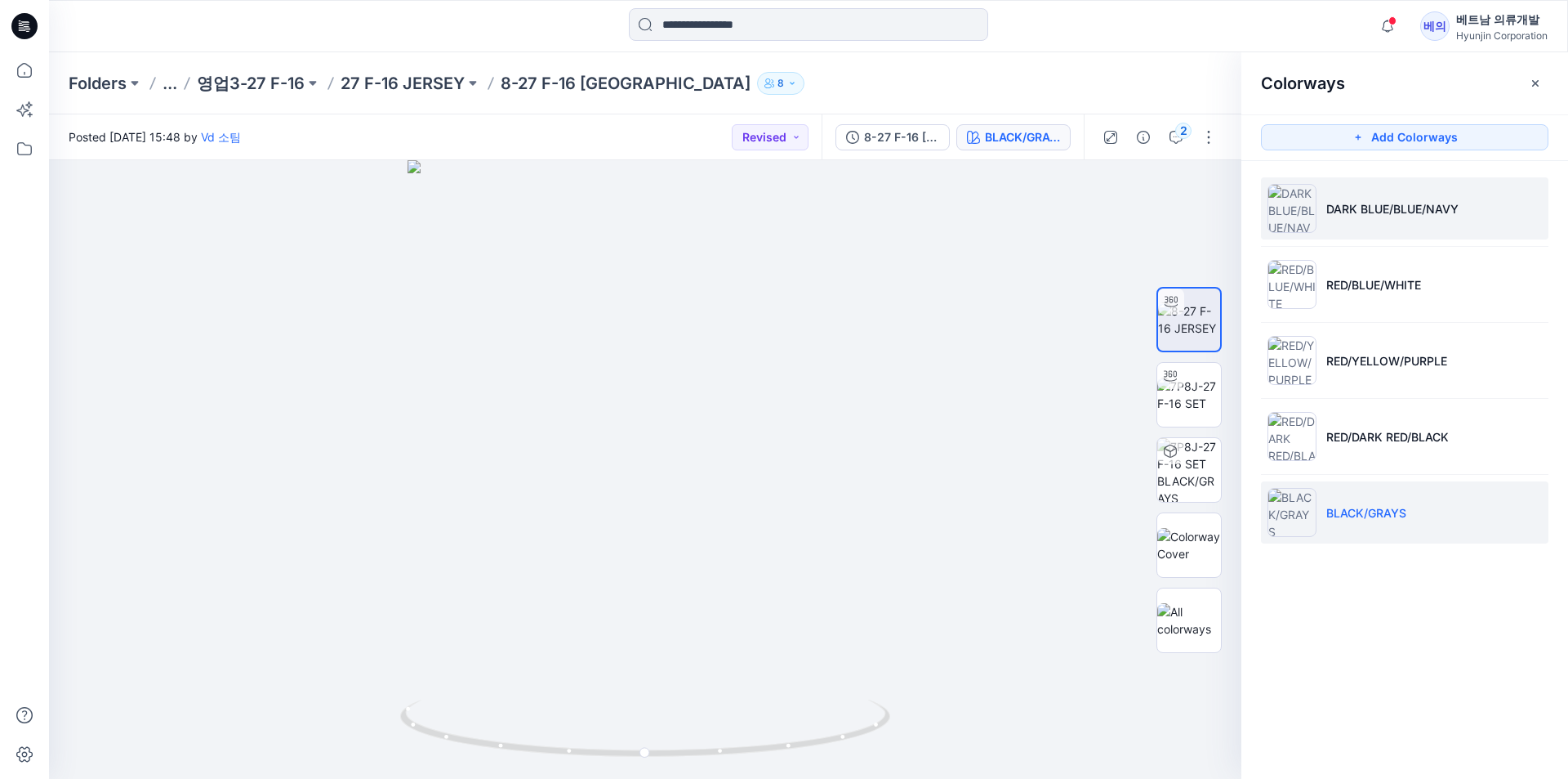
click at [1333, 206] on p "DARK BLUE/BLUE/NAVY" at bounding box center [1392, 209] width 133 height 18
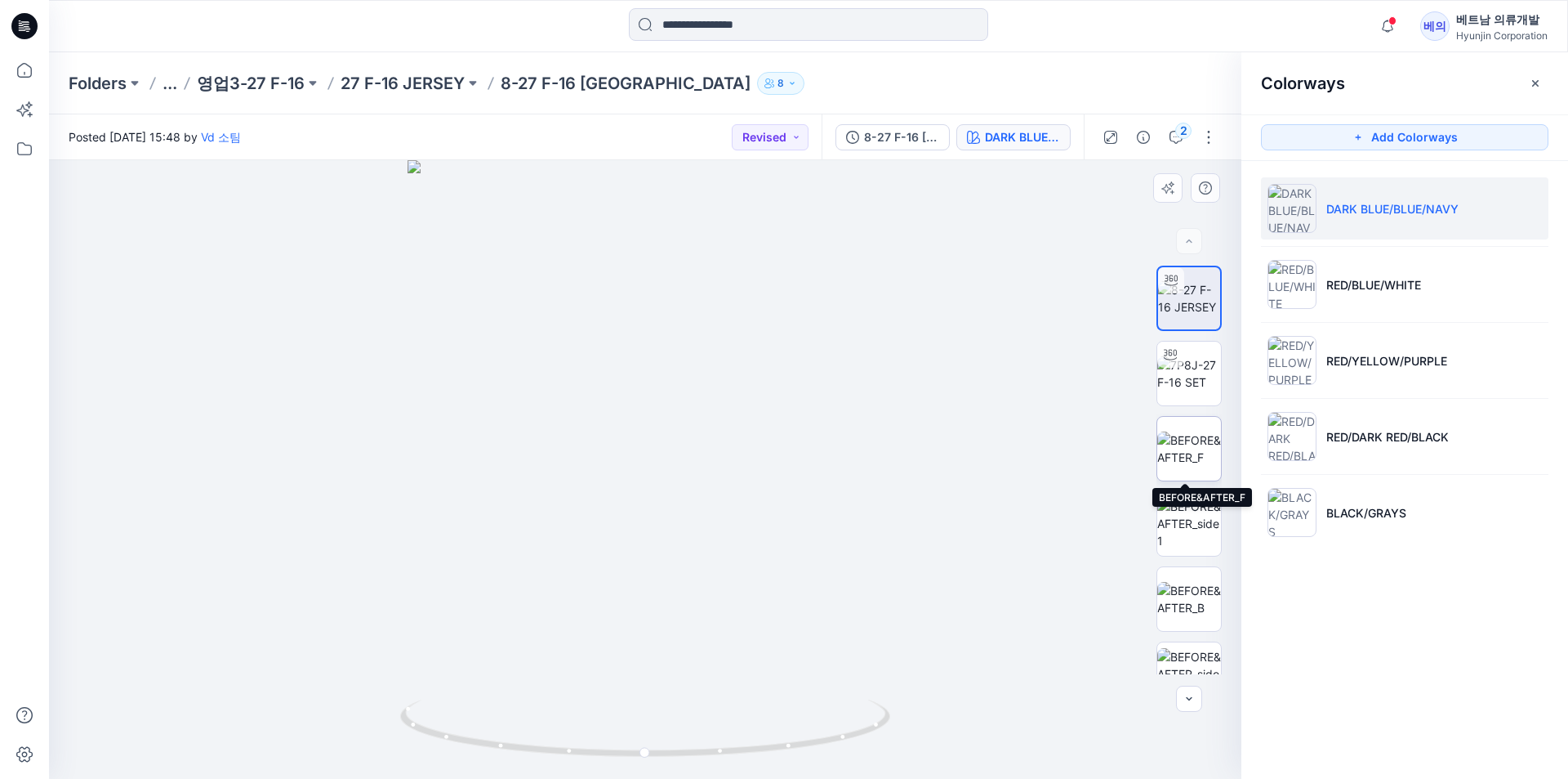
click at [1177, 461] on img at bounding box center [1189, 448] width 63 height 34
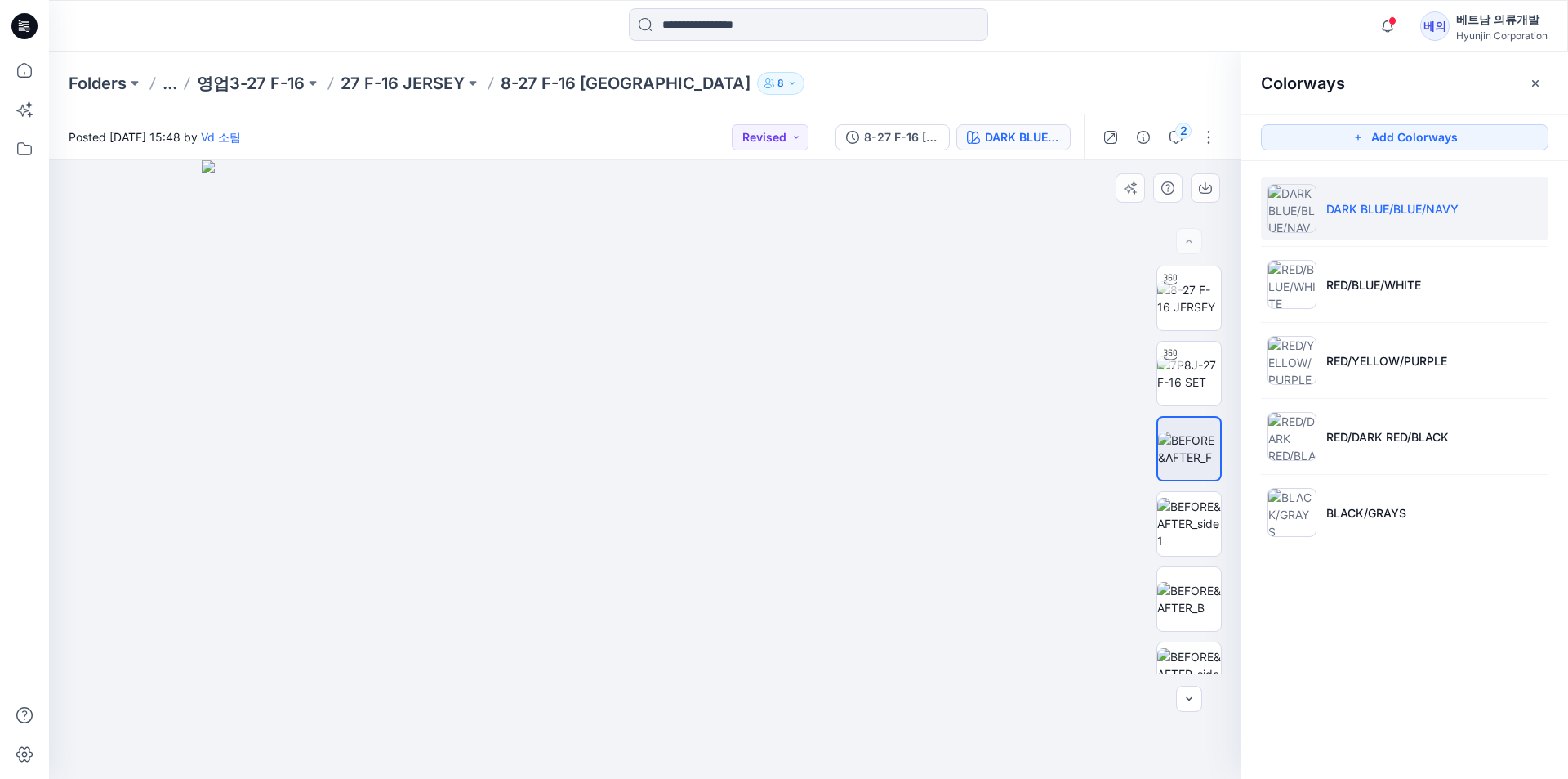
drag, startPoint x: 1060, startPoint y: 522, endPoint x: 957, endPoint y: 540, distance: 104.6
click at [957, 540] on img at bounding box center [644, 470] width 886 height 619
click at [1002, 604] on img at bounding box center [644, 470] width 886 height 619
click at [1201, 530] on img at bounding box center [1189, 524] width 63 height 52
click at [1186, 606] on img at bounding box center [1189, 599] width 63 height 34
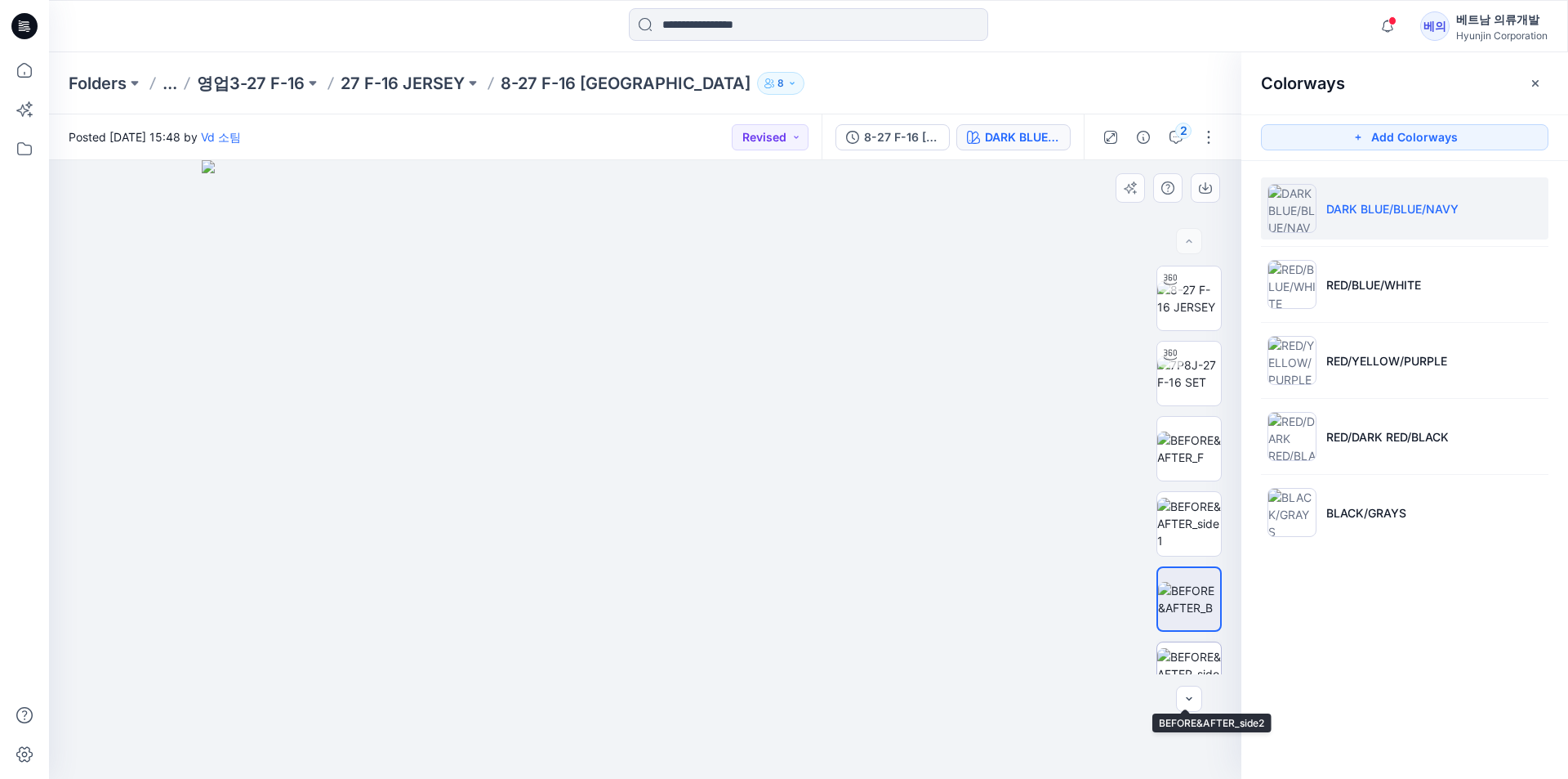
click at [1200, 657] on img at bounding box center [1189, 674] width 63 height 52
